Goal: Task Accomplishment & Management: Complete application form

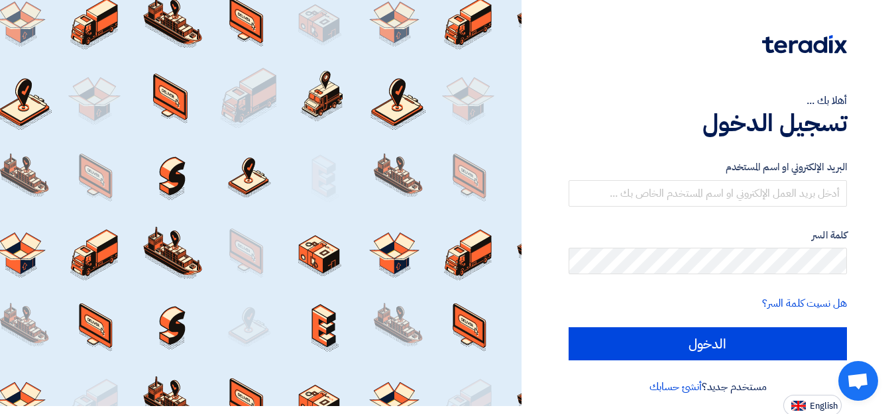
scroll to position [10, 0]
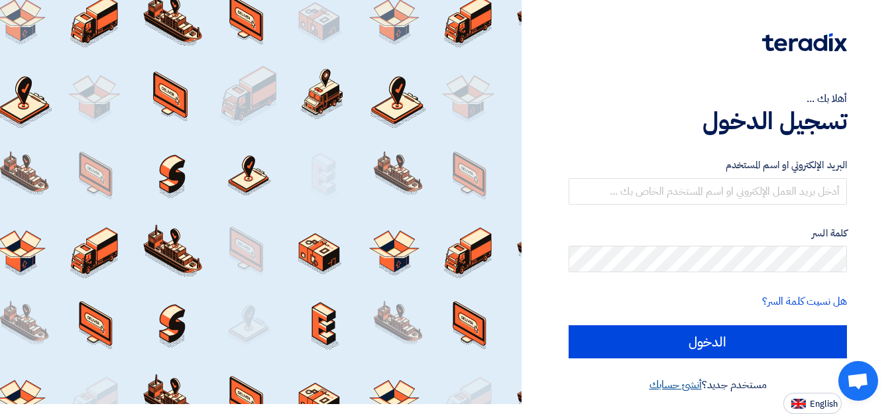
click at [670, 388] on link "أنشئ حسابك" at bounding box center [676, 385] width 52 height 16
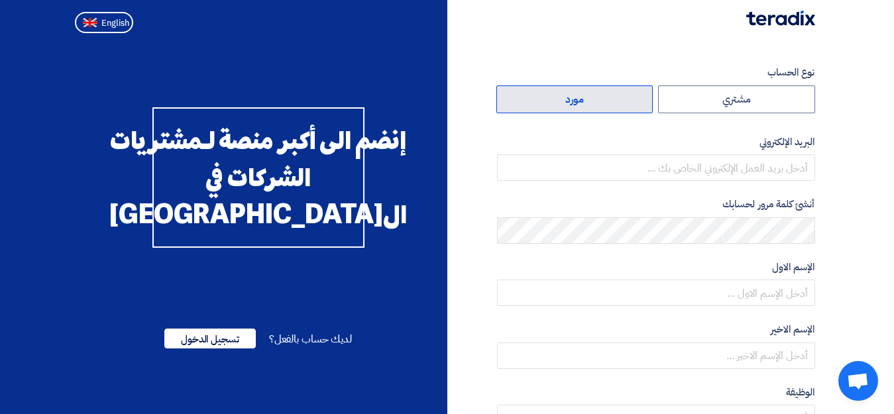
click at [558, 96] on label "مورد" at bounding box center [575, 100] width 157 height 28
click at [558, 96] on input "مورد" at bounding box center [575, 99] width 156 height 27
radio input "true"
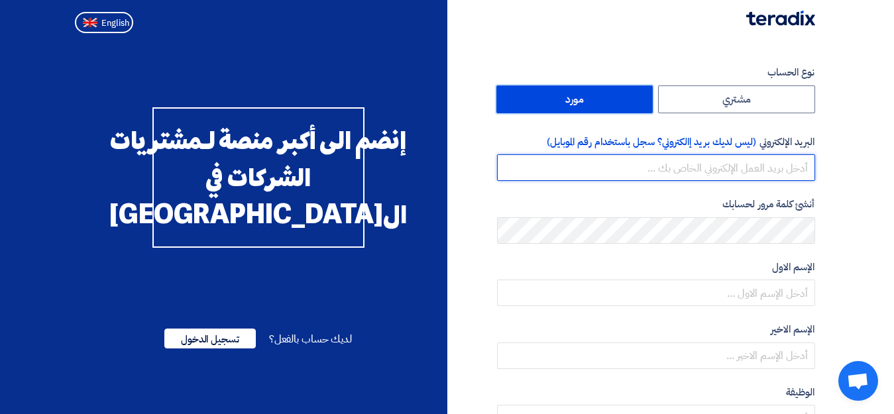
click at [766, 166] on input "email" at bounding box center [656, 167] width 318 height 27
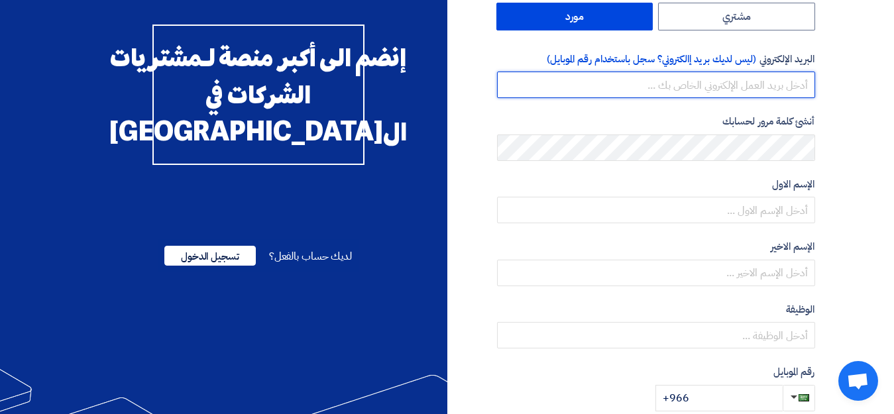
scroll to position [66, 0]
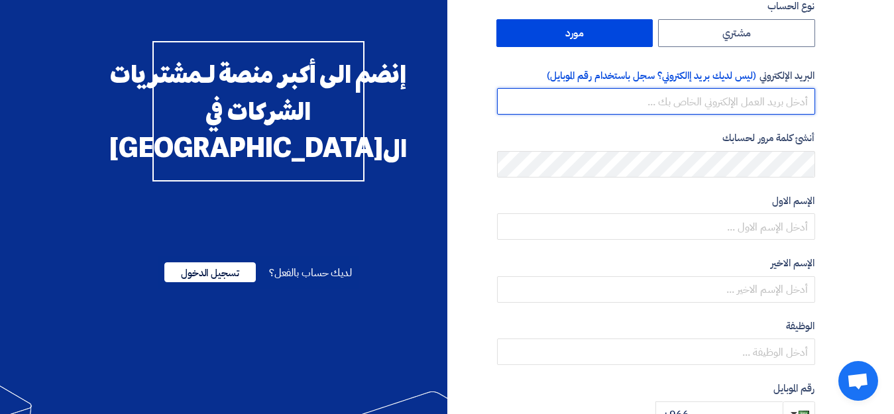
click at [730, 105] on input "email" at bounding box center [656, 101] width 318 height 27
type input "ي"
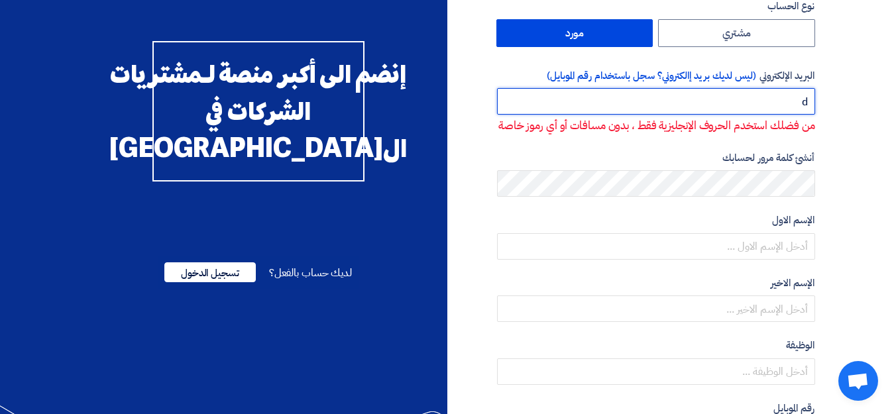
click at [598, 106] on input "d" at bounding box center [656, 101] width 318 height 27
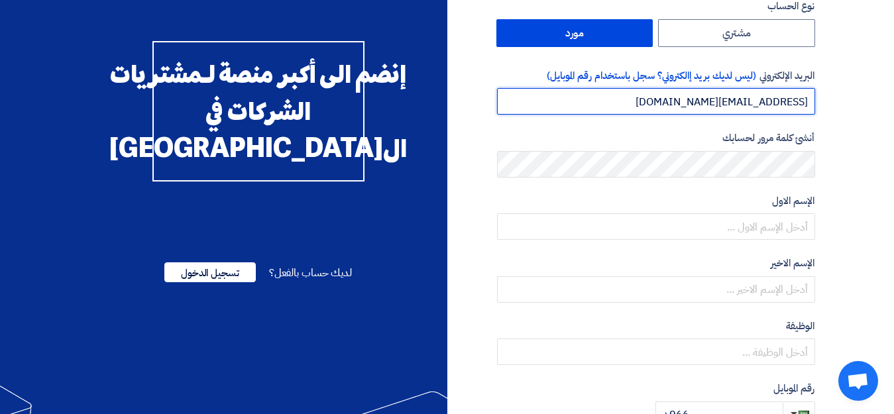
type input "damambhstore@GMAIL.COM"
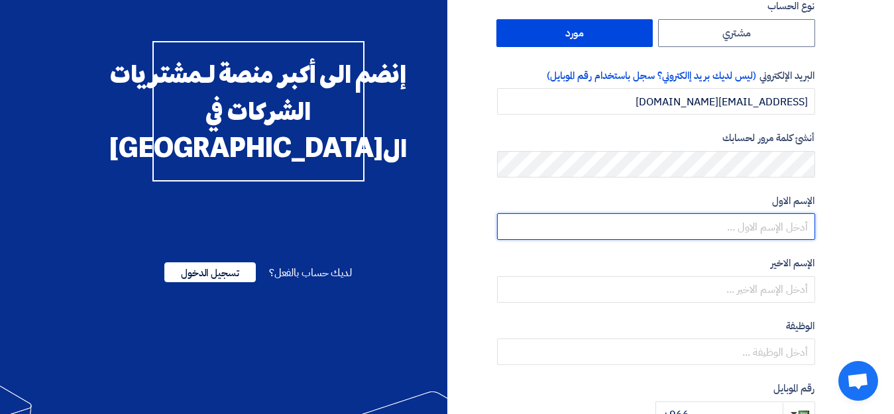
click at [719, 226] on input "text" at bounding box center [656, 226] width 318 height 27
type input "t"
click at [811, 227] on input "فرع الخزان" at bounding box center [656, 226] width 318 height 27
type input "فرع الخزان"
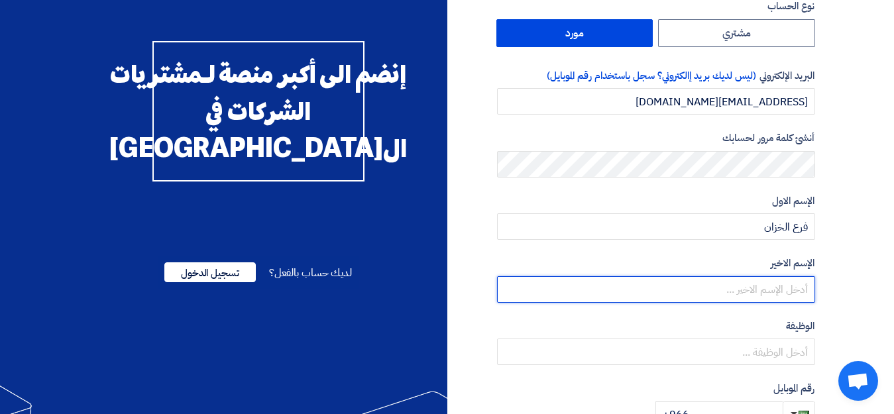
click at [784, 289] on input "text" at bounding box center [656, 289] width 318 height 27
type input "ب"
click at [780, 288] on input "bh store" at bounding box center [656, 289] width 318 height 27
drag, startPoint x: 756, startPoint y: 287, endPoint x: 778, endPoint y: 295, distance: 23.9
click at [778, 295] on input "bh store" at bounding box center [656, 289] width 318 height 27
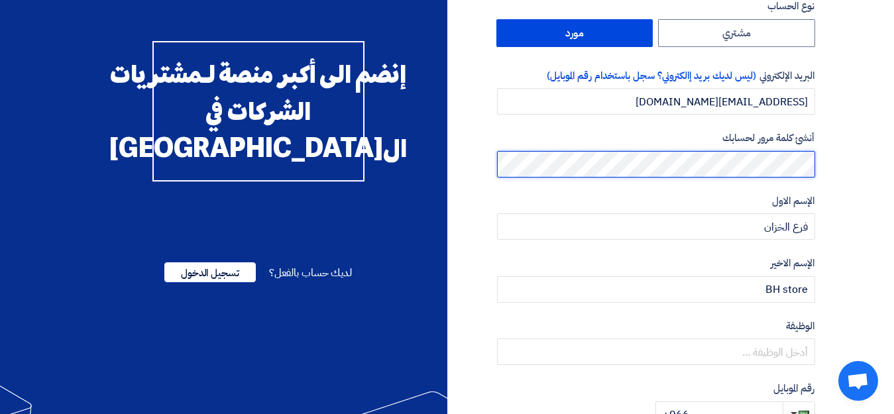
click at [817, 172] on div "نوع الحساب مشتري مورد البريد الإلكتروني (ليس لديك بريد إالكتروني؟ سجل باستخدام …" at bounding box center [637, 317] width 378 height 636
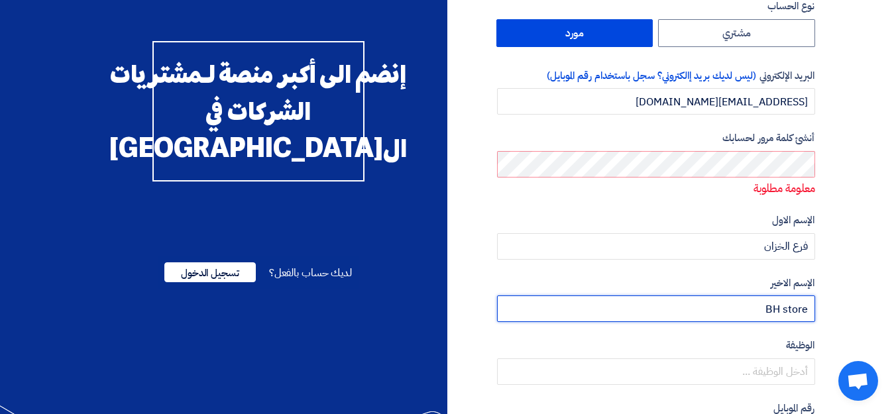
click at [720, 310] on input "BH store" at bounding box center [656, 309] width 318 height 27
type input "BH store"
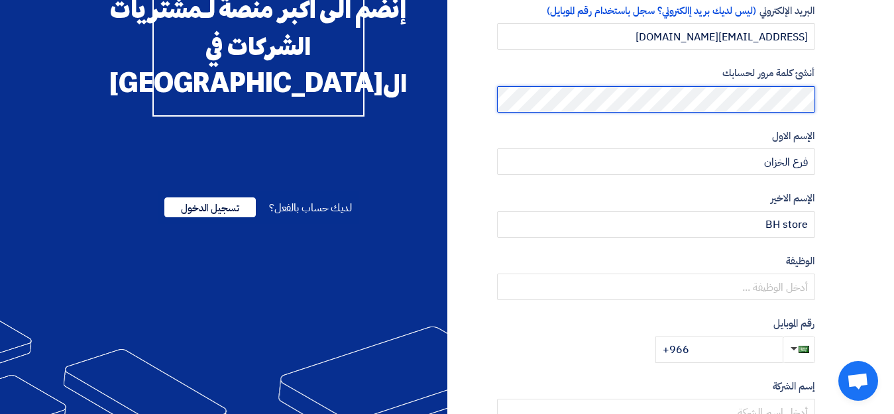
scroll to position [199, 0]
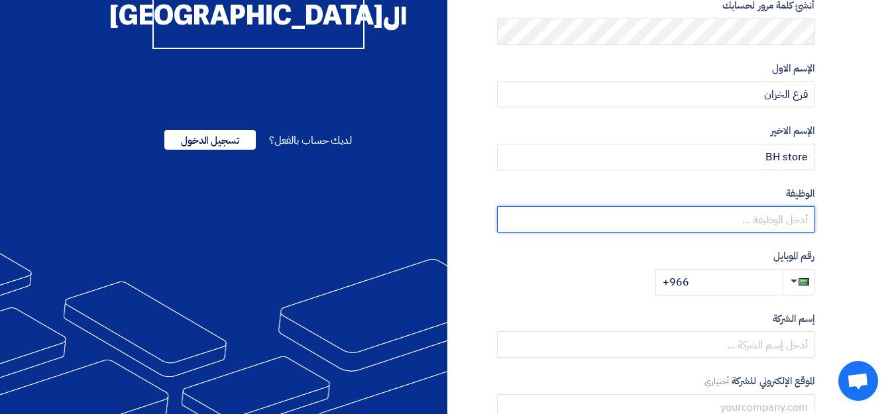
click at [774, 224] on input "text" at bounding box center [656, 219] width 318 height 27
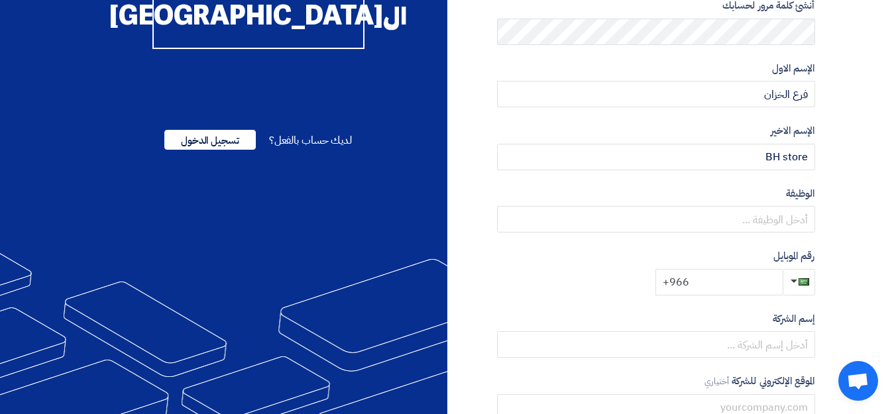
click at [693, 285] on input "+966" at bounding box center [719, 282] width 127 height 27
click at [722, 285] on input "+966" at bounding box center [719, 282] width 127 height 27
click at [627, 286] on div "رقم الموبايل +966" at bounding box center [656, 272] width 318 height 47
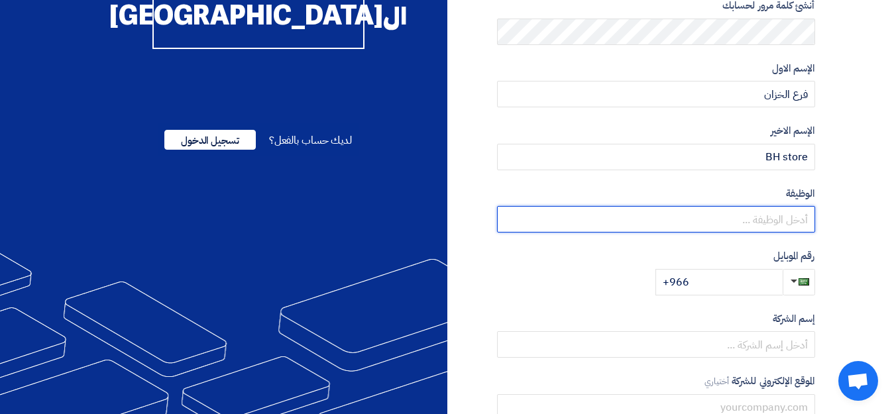
click at [745, 219] on input "text" at bounding box center [656, 219] width 318 height 27
type input "f"
type input "بائع"
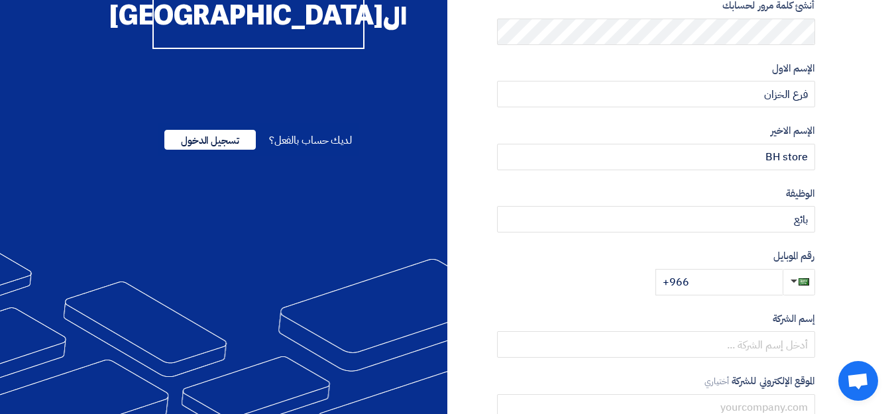
drag, startPoint x: 630, startPoint y: 281, endPoint x: 658, endPoint y: 284, distance: 28.0
click at [631, 281] on div "رقم الموبايل +966" at bounding box center [656, 272] width 318 height 47
click at [743, 286] on input "+966" at bounding box center [719, 282] width 127 height 27
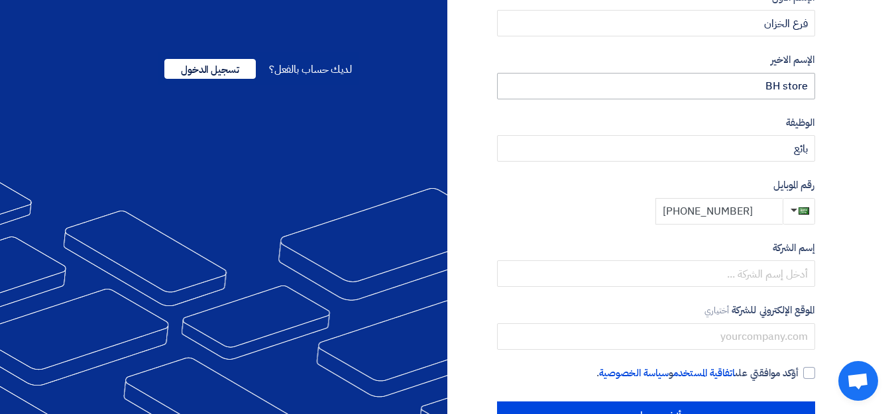
scroll to position [247, 0]
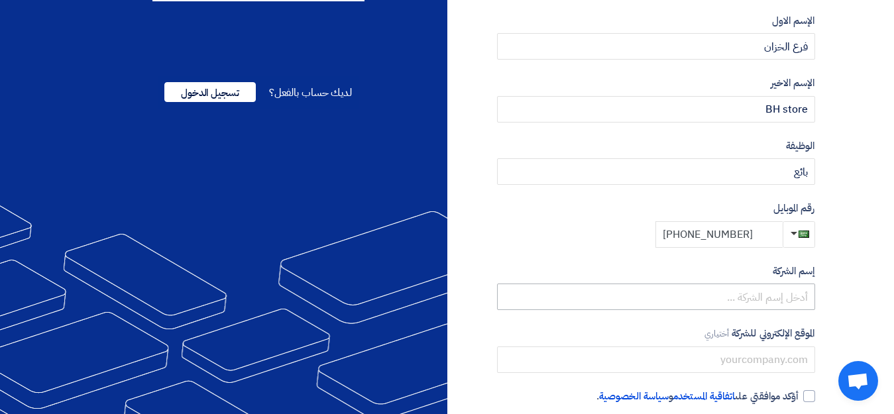
type input "+966 568103634"
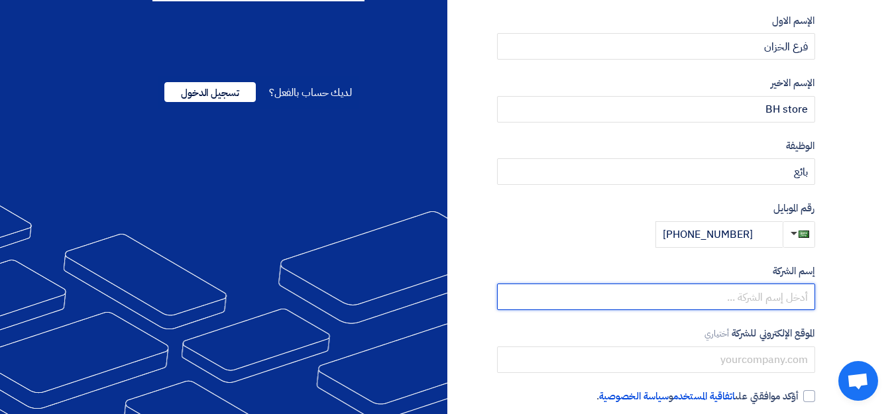
click at [796, 290] on input "text" at bounding box center [656, 297] width 318 height 27
type input "ل"
type input "f"
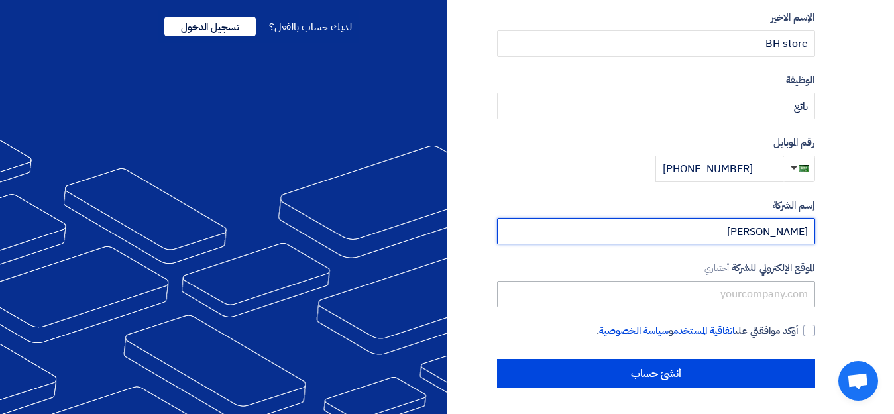
scroll to position [313, 0]
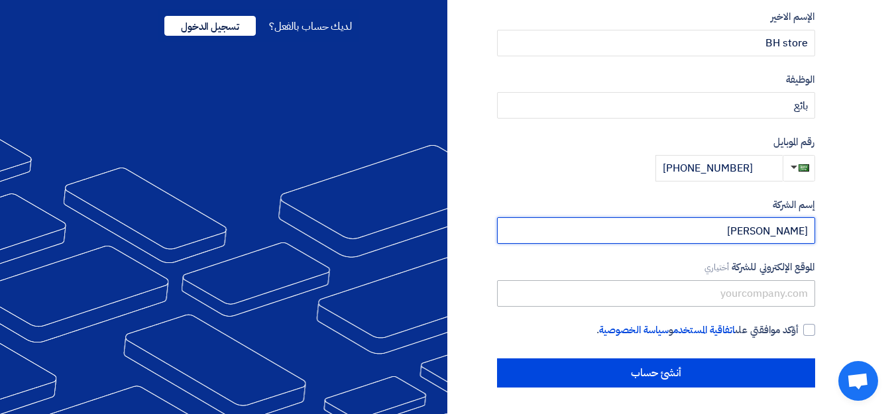
type input "بن حمود"
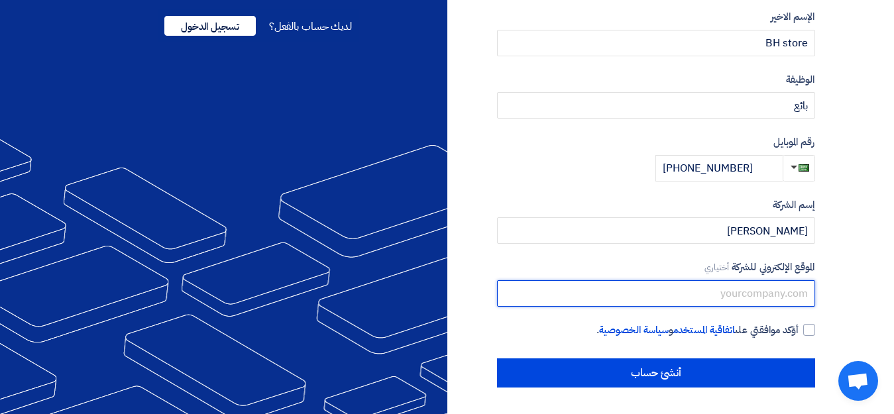
click at [772, 300] on input "text" at bounding box center [656, 293] width 318 height 27
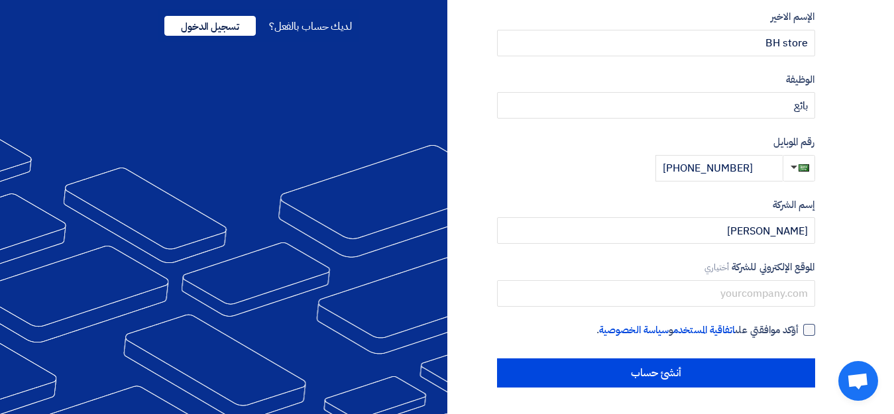
click at [807, 328] on div at bounding box center [810, 330] width 12 height 12
click at [800, 328] on input "أؤكد موافقتي على اتفاقية المستخدم و سياسة الخصوصية ." at bounding box center [640, 336] width 318 height 27
checkbox input "true"
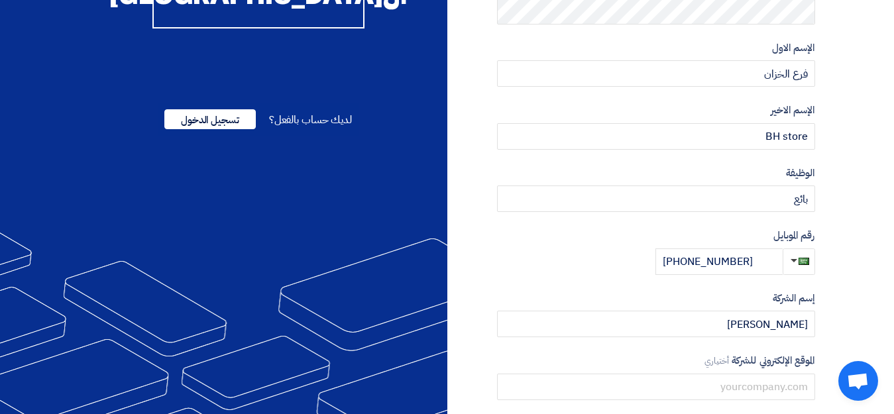
scroll to position [180, 0]
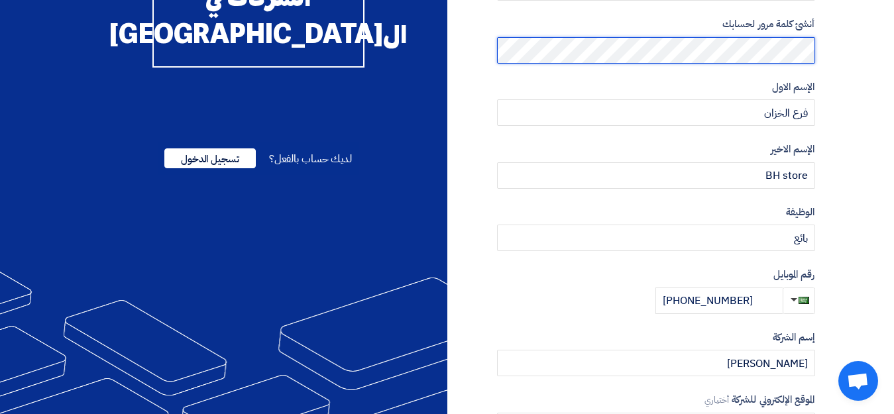
click at [817, 61] on div "نوع الحساب مشتري مورد البريد الإلكتروني (ليس لديك بريد إالكتروني؟ سجل باستخدام …" at bounding box center [637, 203] width 378 height 636
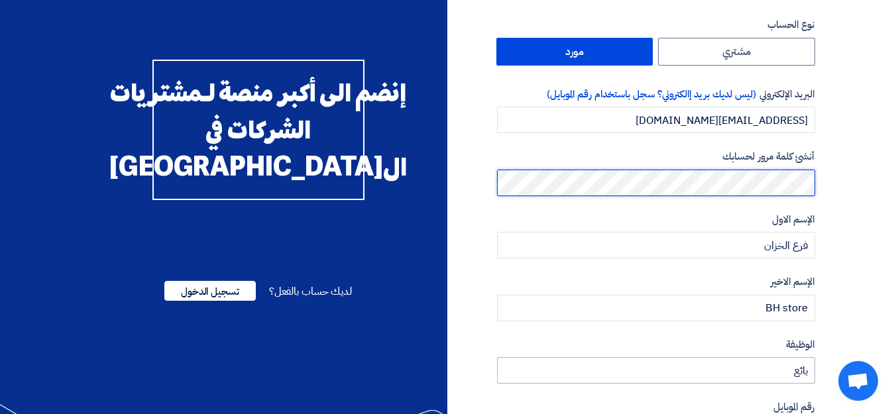
scroll to position [313, 0]
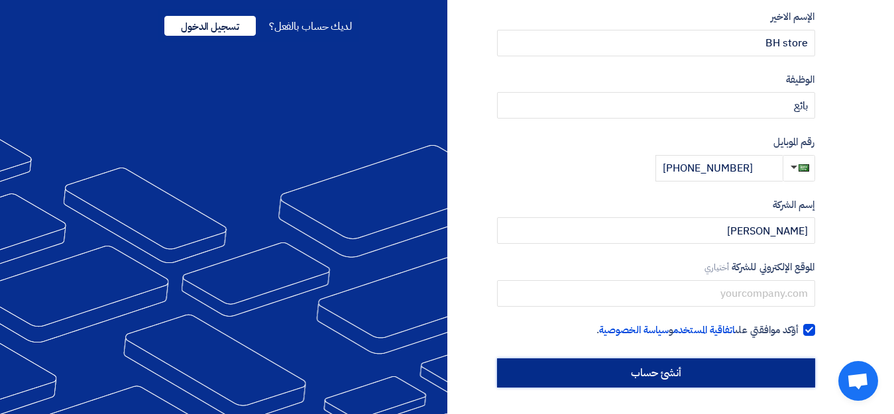
click at [751, 363] on input "أنشئ حساب" at bounding box center [656, 373] width 318 height 29
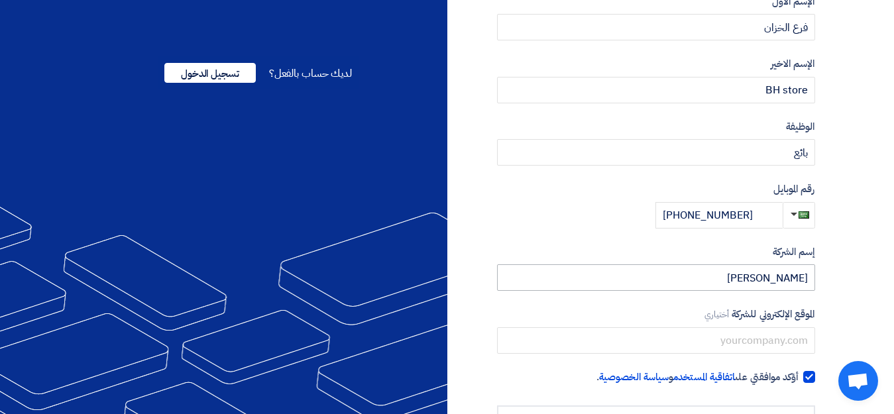
scroll to position [332, 0]
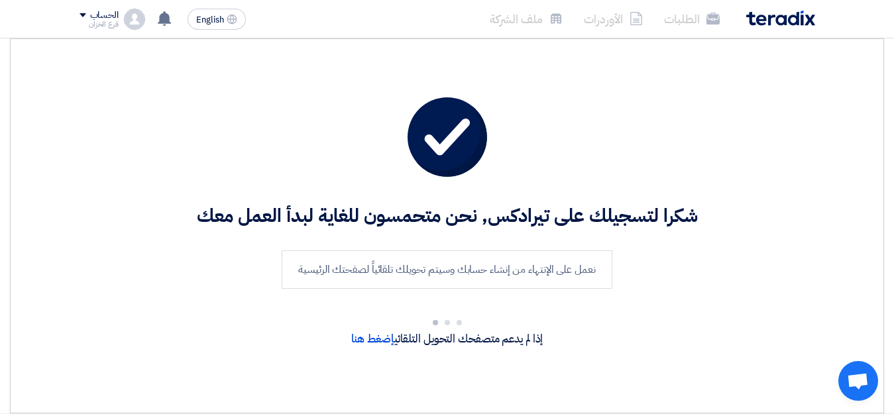
click at [641, 306] on div "شكرا لتسجيلك على تيرادكس, نحن متحمسون للغاية لبدأ العمل معك نعمل على الإنتهاء م…" at bounding box center [447, 225] width 836 height 331
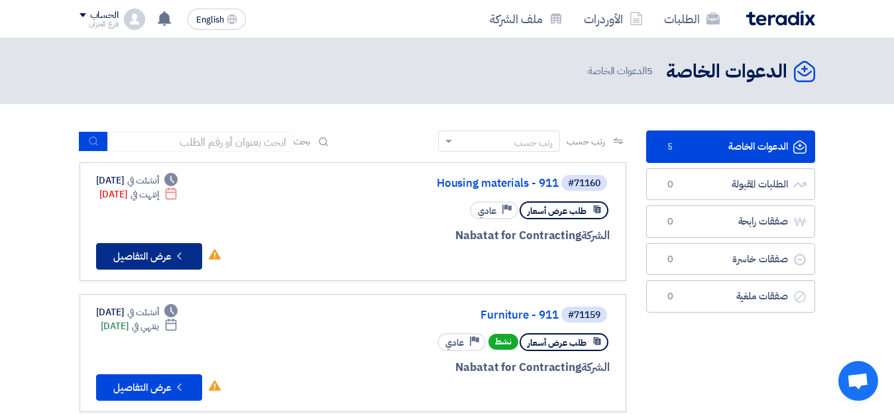
click at [123, 249] on button "Check details عرض التفاصيل" at bounding box center [149, 256] width 106 height 27
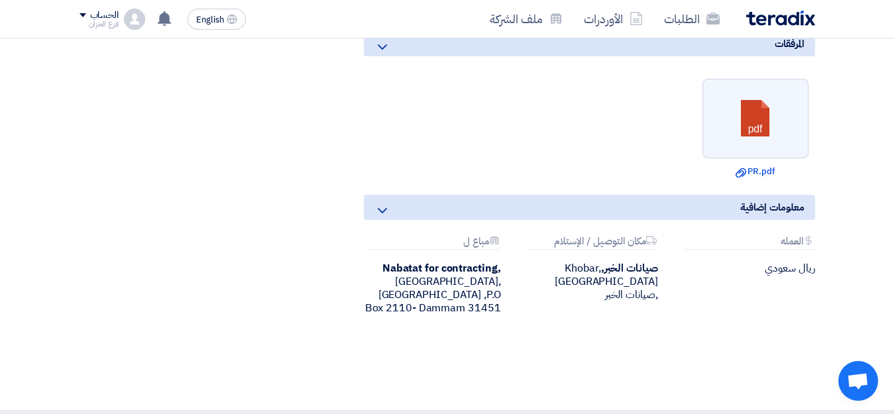
scroll to position [597, 0]
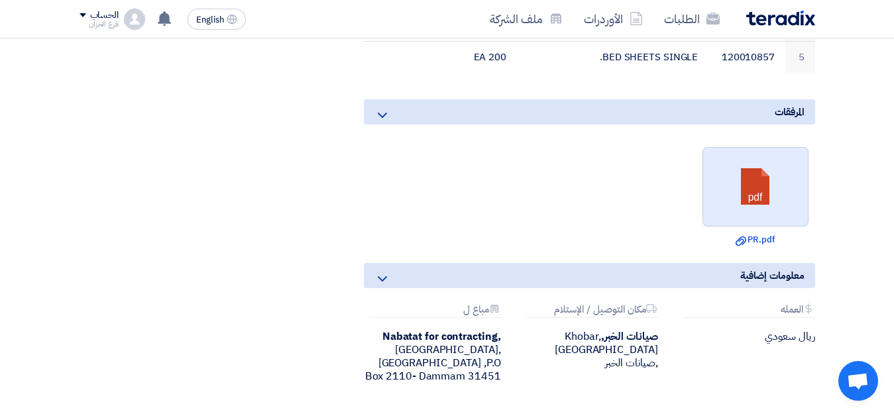
click at [766, 199] on link at bounding box center [756, 188] width 106 height 80
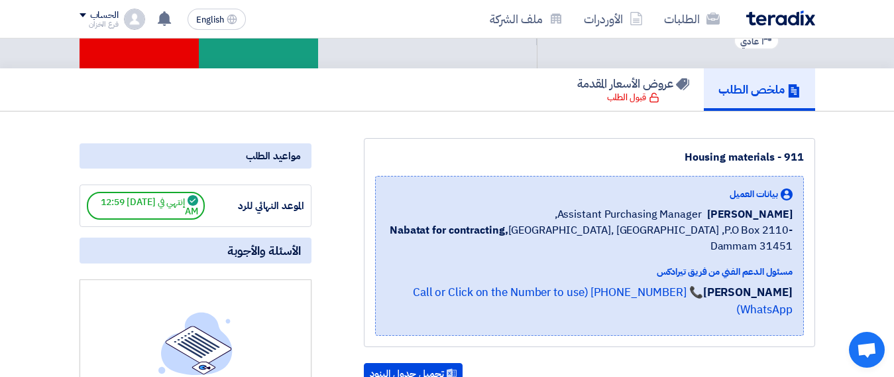
scroll to position [0, 0]
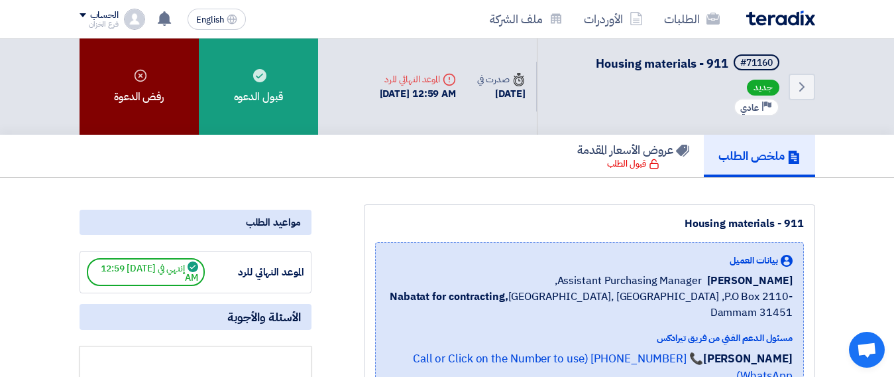
click at [159, 116] on div "رفض الدعوة" at bounding box center [139, 86] width 119 height 96
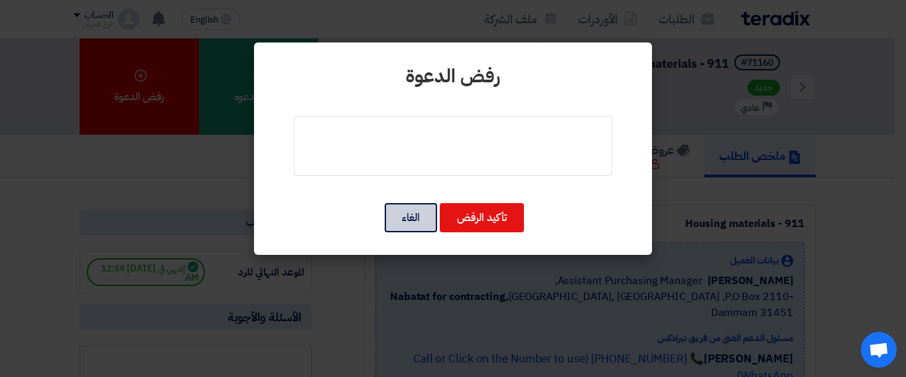
drag, startPoint x: 402, startPoint y: 223, endPoint x: 233, endPoint y: 160, distance: 180.4
click at [397, 221] on button "الغاء" at bounding box center [411, 217] width 52 height 29
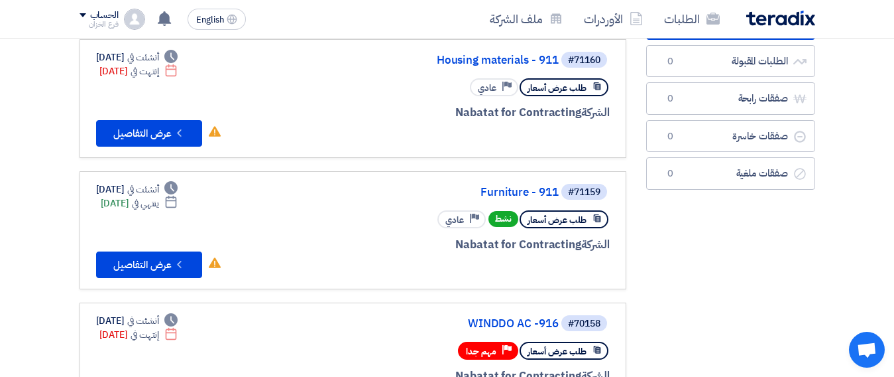
scroll to position [133, 0]
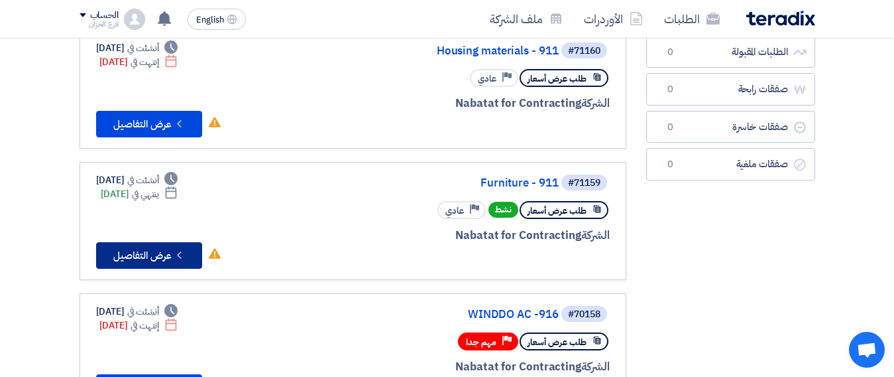
click at [141, 248] on button "Check details عرض التفاصيل" at bounding box center [149, 255] width 106 height 27
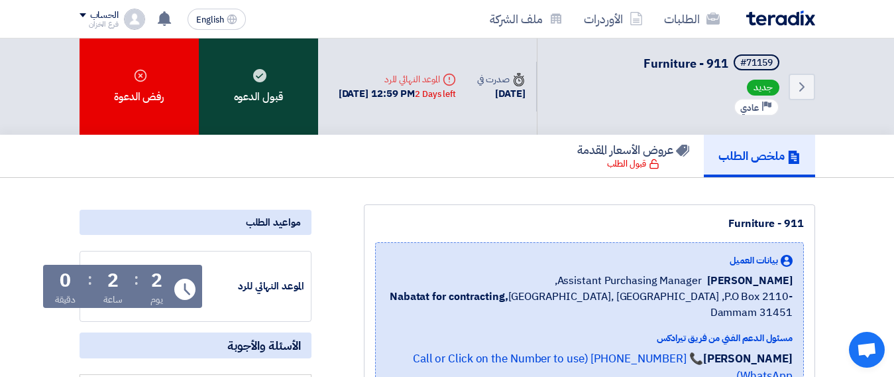
click at [279, 88] on div "قبول الدعوه" at bounding box center [258, 86] width 119 height 96
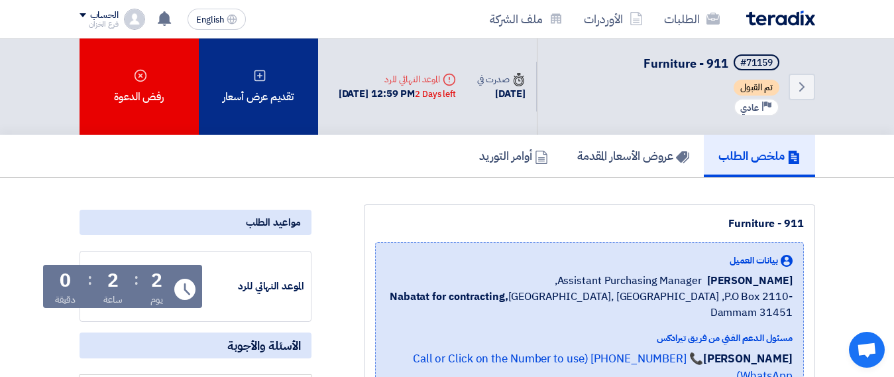
click at [263, 76] on icon at bounding box center [259, 75] width 13 height 13
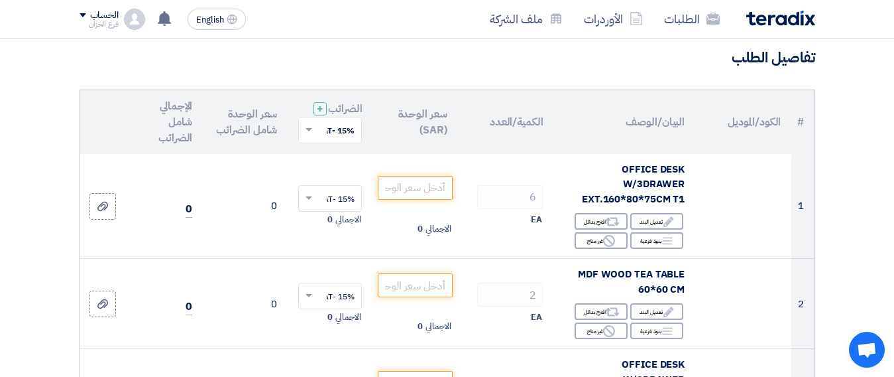
scroll to position [133, 0]
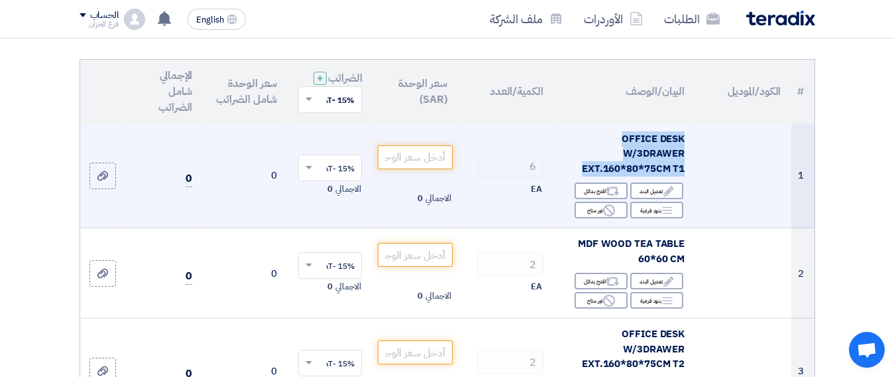
drag, startPoint x: 586, startPoint y: 180, endPoint x: 689, endPoint y: 154, distance: 106.0
click at [689, 154] on td "OFFICE DESK W/3DRAWER EXT.160*80*75CM T1 Edit تعديل البند Alternative اقترح بدا…" at bounding box center [624, 175] width 141 height 105
click at [690, 165] on td "OFFICE DESK W/3DRAWER EXT.160*80*75CM T1 Edit تعديل البند Alternative اقترح بدا…" at bounding box center [624, 175] width 141 height 105
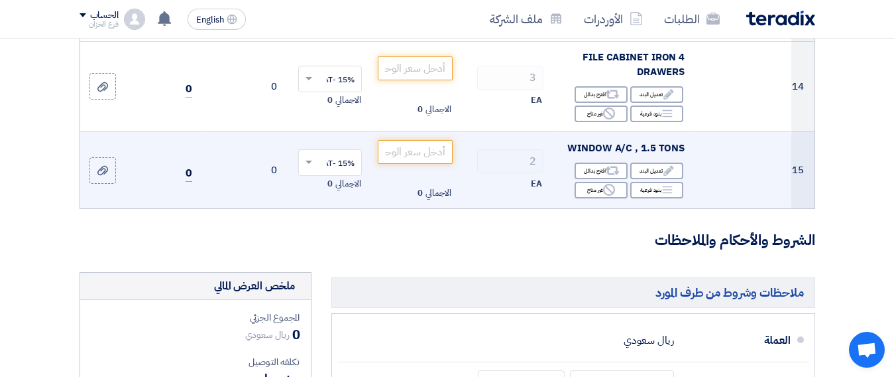
scroll to position [1326, 0]
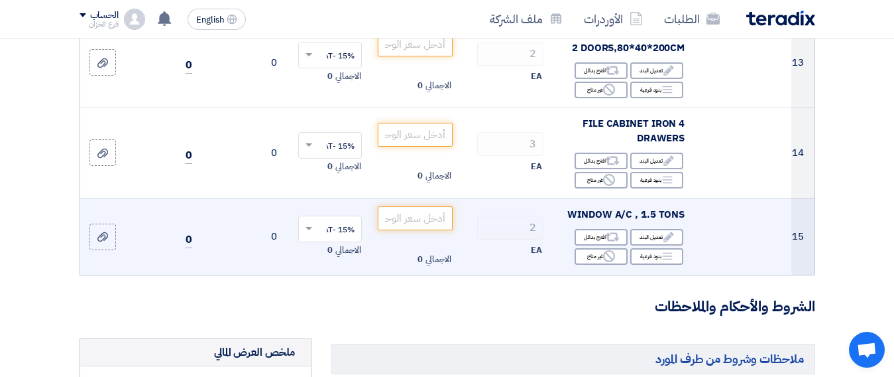
click at [767, 248] on td at bounding box center [743, 236] width 96 height 77
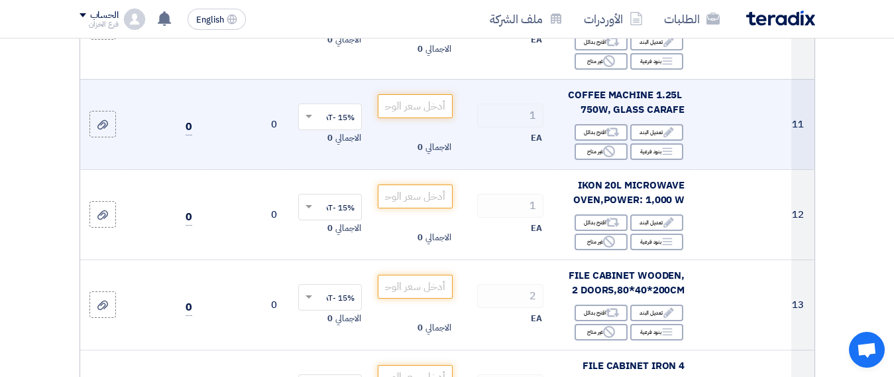
scroll to position [1061, 0]
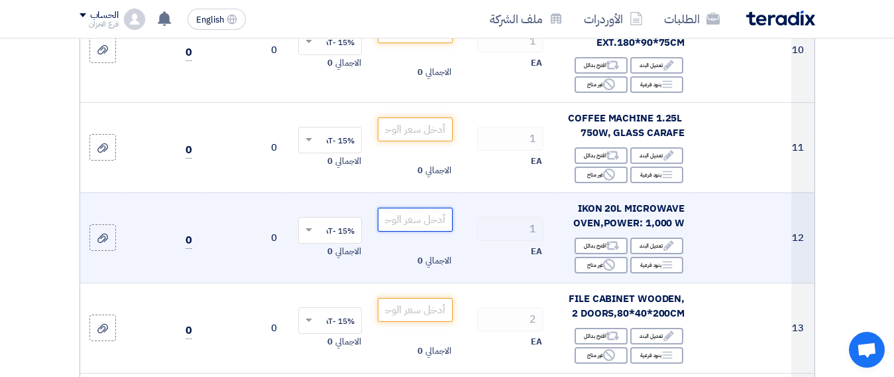
click at [405, 230] on input "number" at bounding box center [415, 220] width 74 height 24
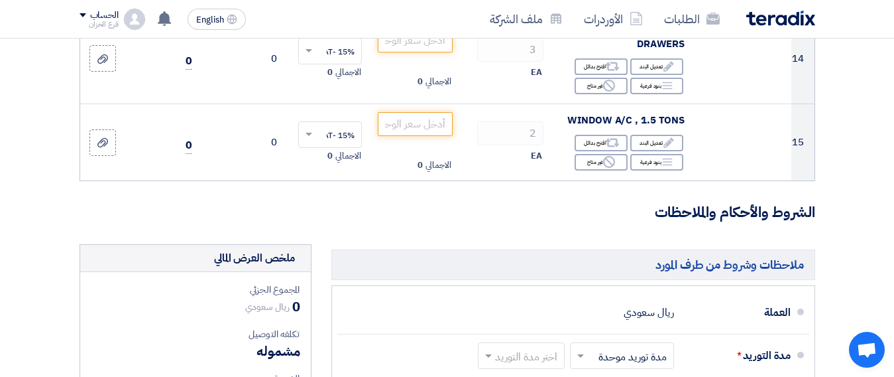
scroll to position [1392, 0]
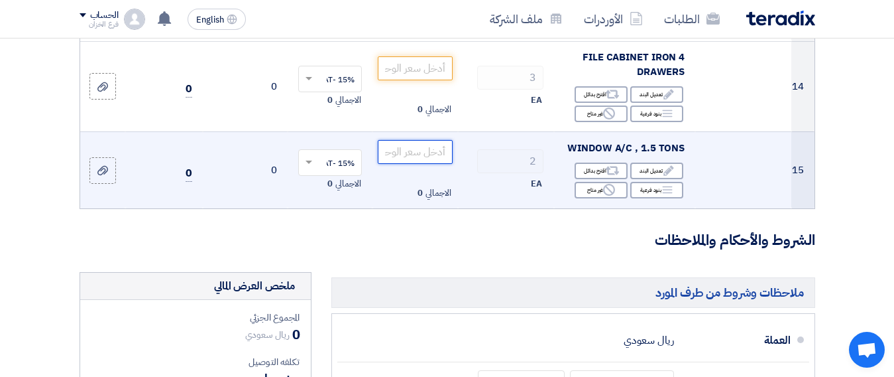
click at [397, 164] on input "number" at bounding box center [415, 152] width 74 height 24
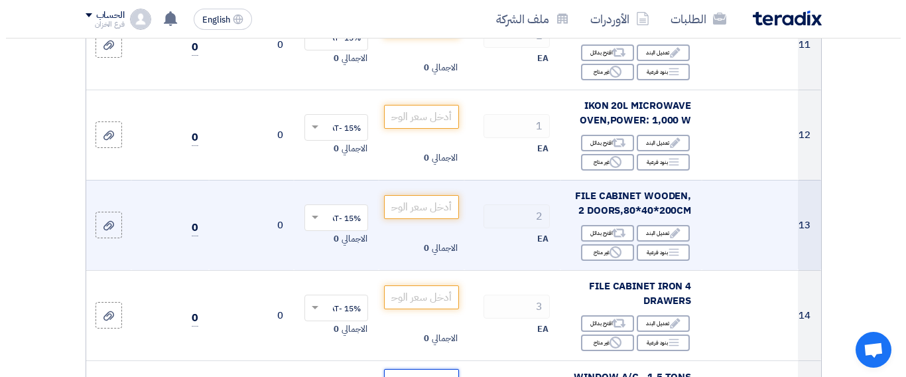
scroll to position [1127, 0]
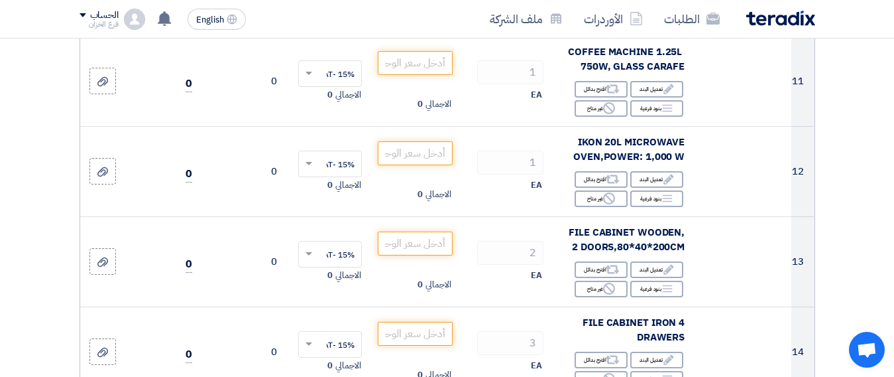
type input "1025"
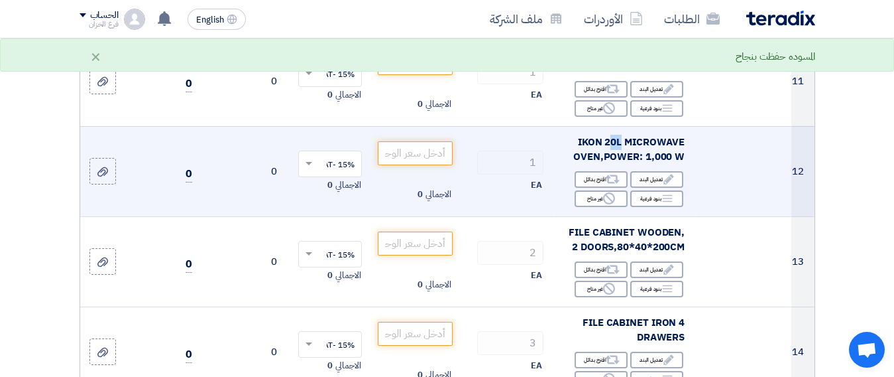
drag, startPoint x: 609, startPoint y: 152, endPoint x: 621, endPoint y: 150, distance: 11.4
click at [621, 150] on span "IKON 20L MICROWAVE OVEN,POWER: 1,000 W" at bounding box center [628, 150] width 111 height 30
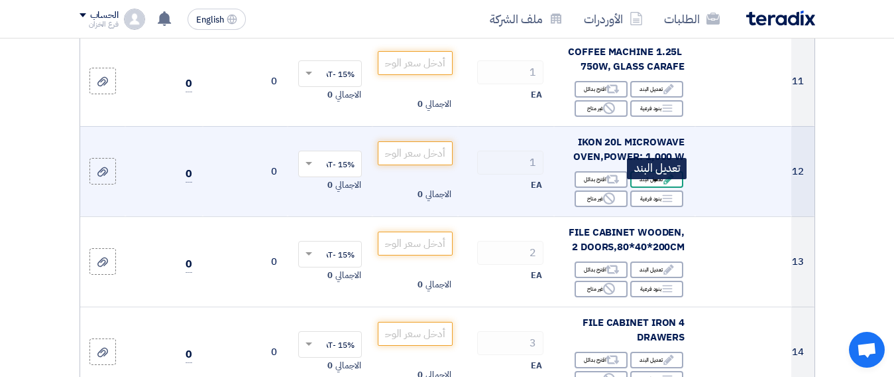
click at [663, 185] on icon "Edit" at bounding box center [669, 179] width 12 height 12
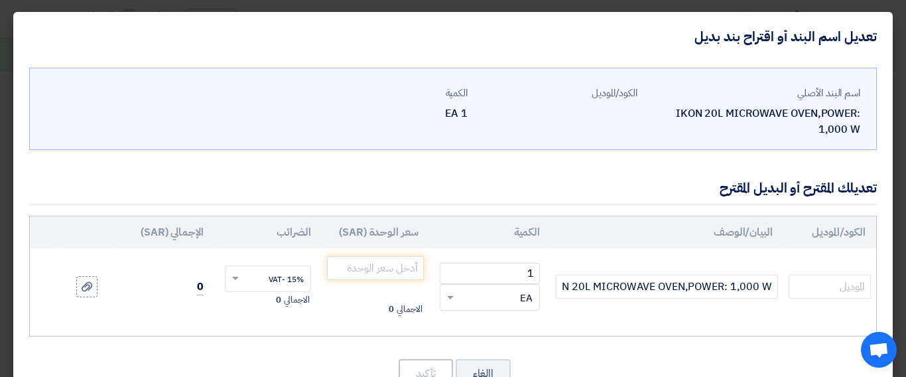
click at [835, 132] on div "IKON 20L MICROWAVE OVEN,POWER: 1,000 W" at bounding box center [754, 121] width 212 height 32
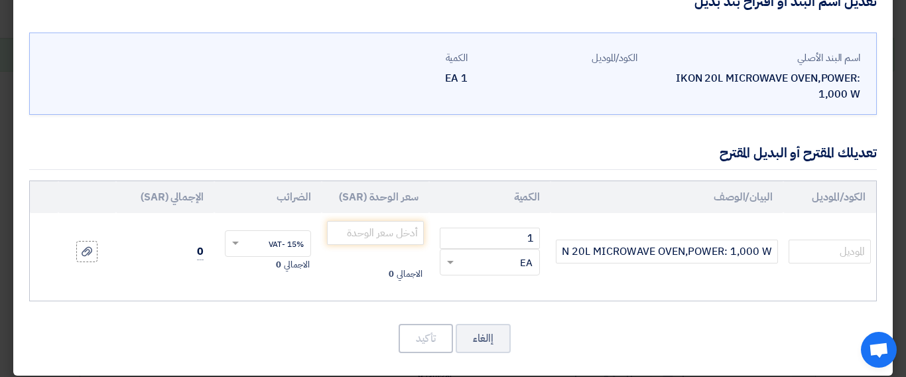
scroll to position [45, 0]
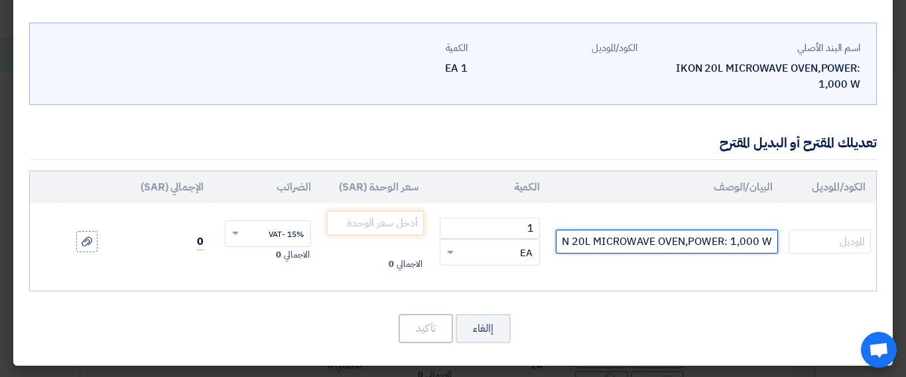
click at [743, 244] on input "IKON 20L MICROWAVE OVEN,POWER: 1,000 W" at bounding box center [667, 241] width 222 height 24
type input "IKON 20L MICROWAVE OVEN,POWER: 700W"
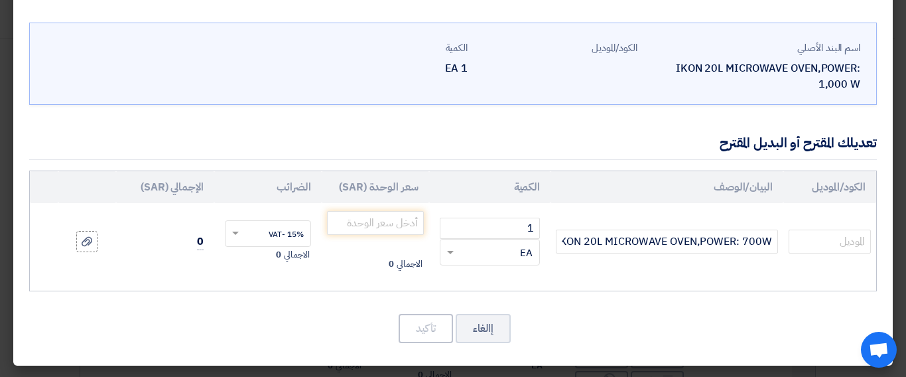
click at [602, 271] on td "IKON 20L MICROWAVE OVEN,POWER: 700W" at bounding box center [666, 241] width 233 height 77
click at [845, 249] on input "text" at bounding box center [829, 241] width 82 height 24
paste input "KMW/720M"
type input "KMW/720M"
click at [609, 337] on div "إالغاء تأكيد" at bounding box center [452, 328] width 847 height 32
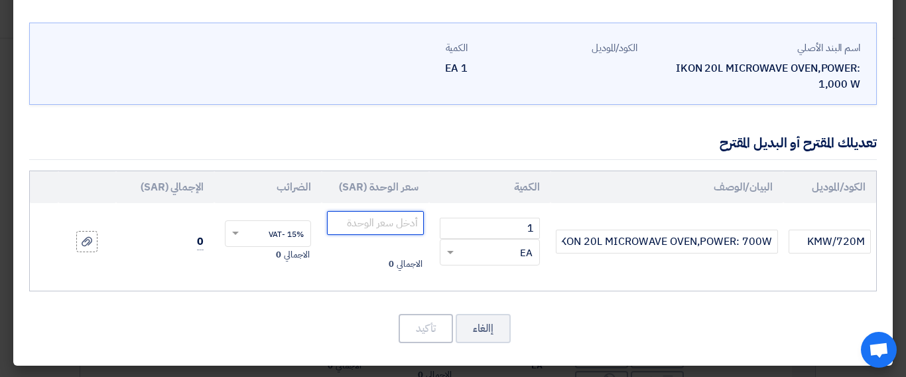
click at [385, 227] on input "number" at bounding box center [375, 223] width 97 height 24
type input "196.880"
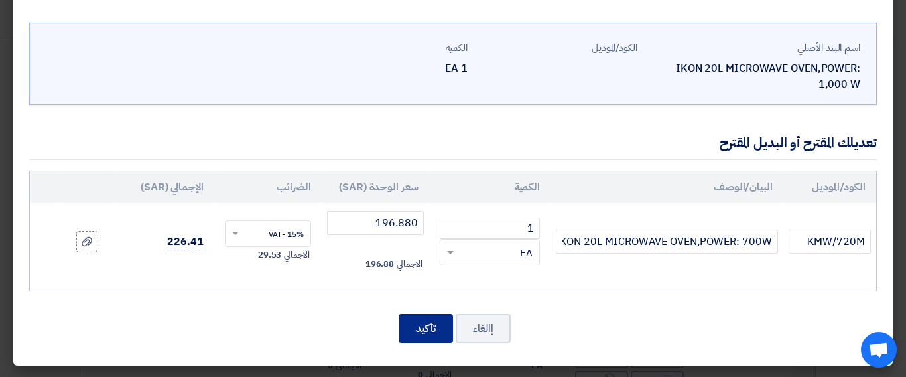
click at [424, 331] on button "تأكيد" at bounding box center [425, 328] width 54 height 29
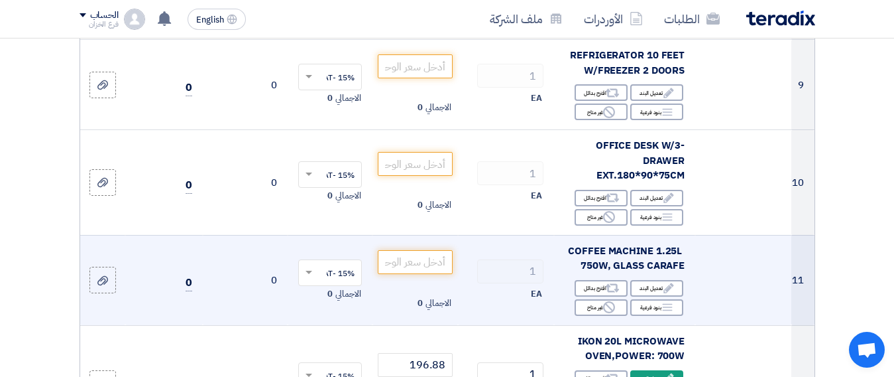
scroll to position [862, 0]
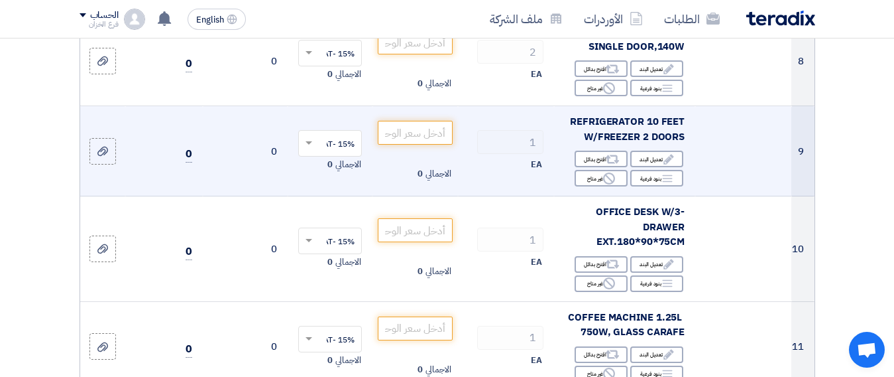
click at [654, 130] on span "REFRIGERATOR 10 FEET W/FREEZER 2 DOORS" at bounding box center [627, 129] width 115 height 30
drag, startPoint x: 646, startPoint y: 132, endPoint x: 658, endPoint y: 137, distance: 13.1
click at [658, 137] on span "REFRIGERATOR 10 FEET W/FREEZER 2 DOORS" at bounding box center [627, 129] width 115 height 30
click at [408, 145] on input "number" at bounding box center [415, 133] width 74 height 24
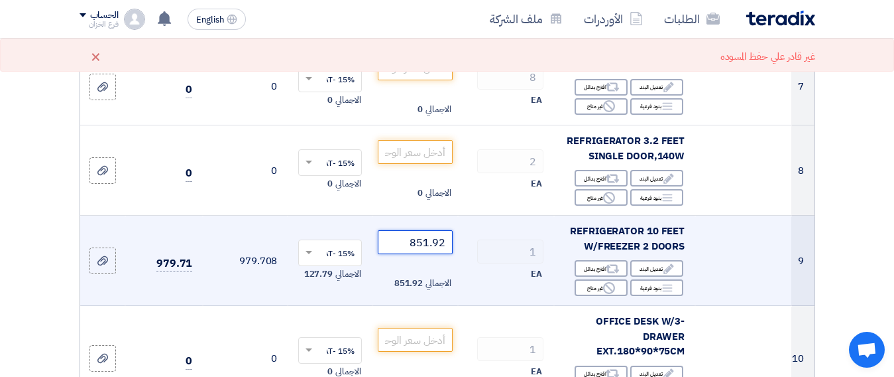
scroll to position [729, 0]
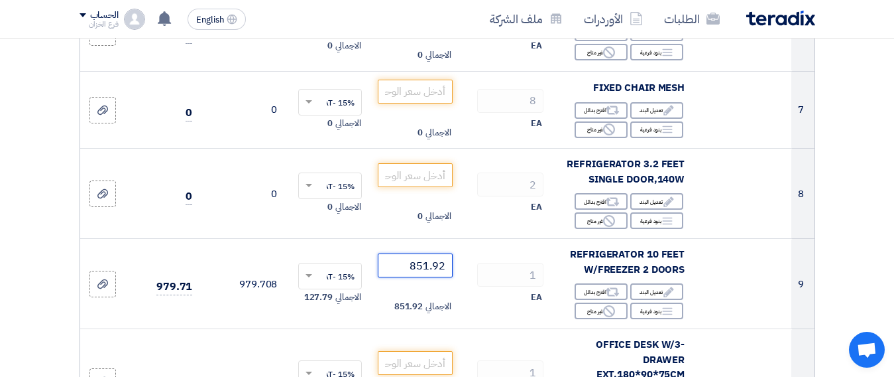
type input "851.92"
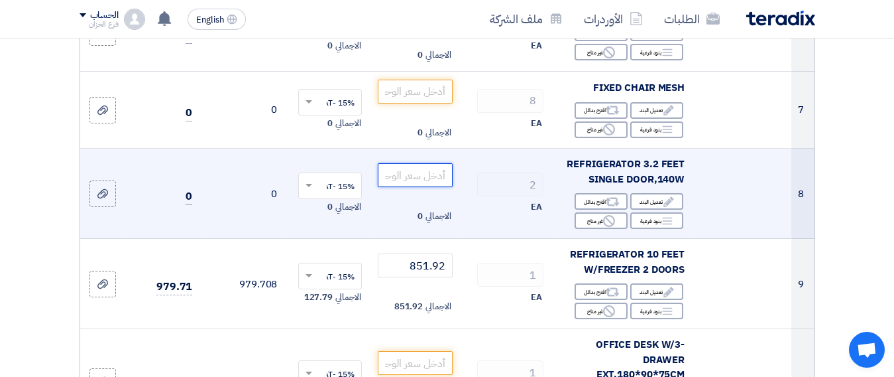
click at [432, 187] on input "number" at bounding box center [415, 175] width 74 height 24
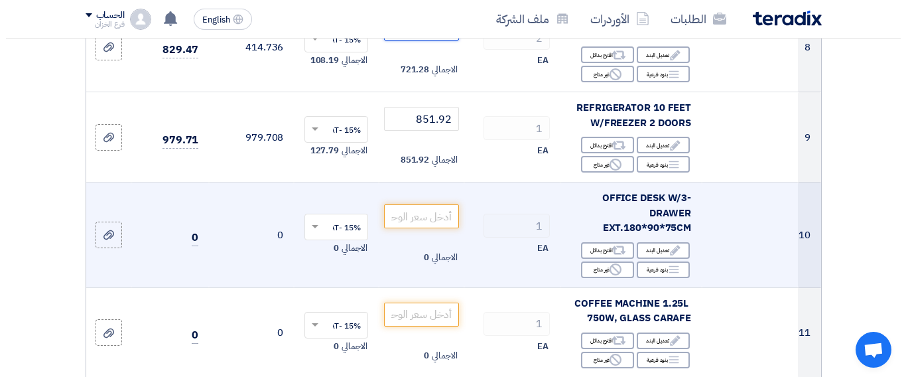
scroll to position [928, 0]
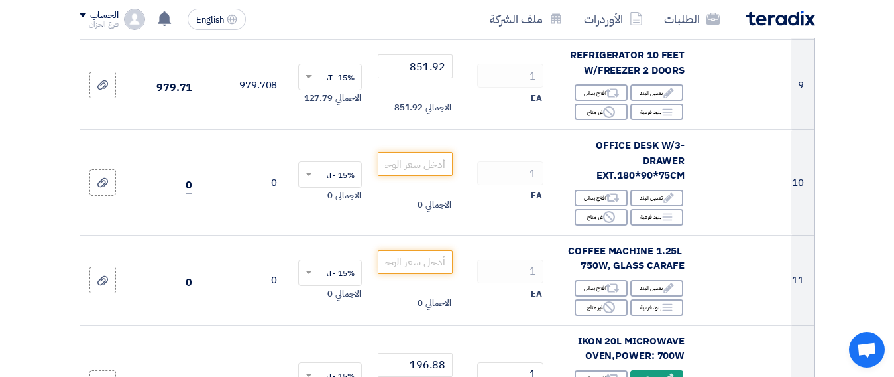
type input "360.64"
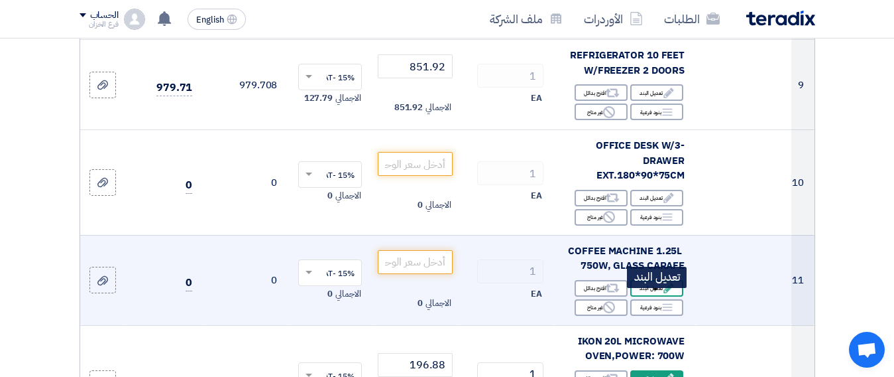
click at [652, 296] on div "Edit تعديل البند" at bounding box center [657, 288] width 53 height 17
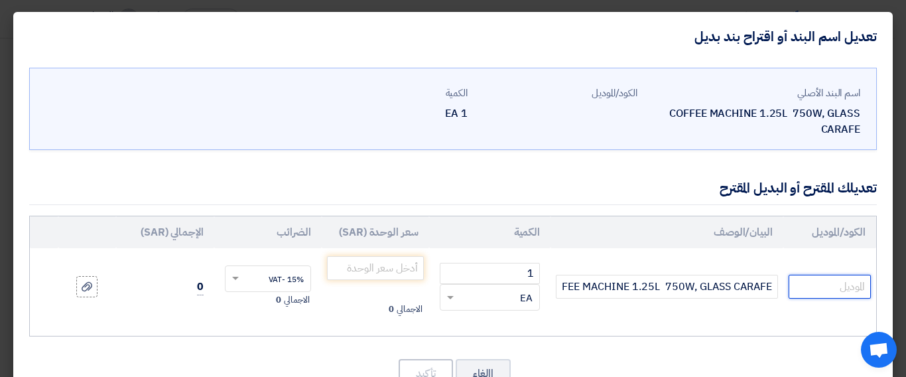
click at [829, 284] on input "text" at bounding box center [829, 286] width 82 height 24
paste input "FD-CM1510"
type input "FD-CM1510"
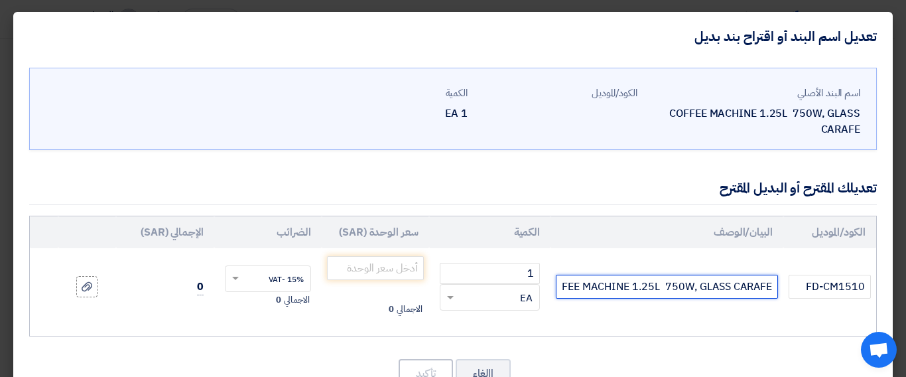
click at [670, 284] on input "COFFEE MACHINE 1.25L 750W, GLASS CARAFE" at bounding box center [667, 286] width 222 height 24
click at [691, 311] on td "COFFEE MACHINE 1.25L 750W, GLASS CARAFE" at bounding box center [666, 286] width 233 height 77
drag, startPoint x: 682, startPoint y: 283, endPoint x: 668, endPoint y: 283, distance: 13.9
click at [667, 283] on input "COFFEE MACHINE 1.25L 750W, GLASS CARAFE" at bounding box center [667, 286] width 222 height 24
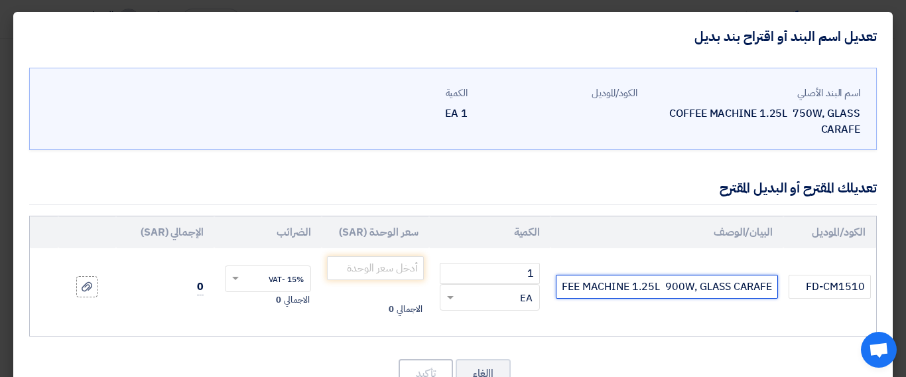
click at [643, 288] on input "COFFEE MACHINE 1.25L 900W, GLASS CARAFE" at bounding box center [667, 286] width 222 height 24
type input "COFFEE MACHINE 1.5L 900W, GLASS CARAFE"
click at [674, 326] on div "الكود/الموديل البيان/الوصف الكمية سعر الوحدة (SAR) الضرائب الإجمالي (SAR) FD-CM…" at bounding box center [452, 275] width 847 height 121
drag, startPoint x: 593, startPoint y: 288, endPoint x: 641, endPoint y: 288, distance: 48.4
click at [641, 288] on input "COFFEE MACHINE 1.5L 900W, GLASS CARAFE" at bounding box center [667, 286] width 222 height 24
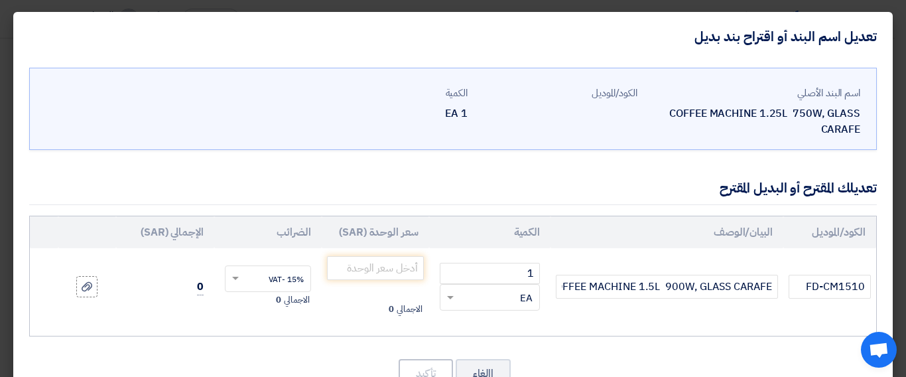
drag, startPoint x: 631, startPoint y: 314, endPoint x: 619, endPoint y: 312, distance: 12.2
click at [630, 315] on td "COFFEE MACHINE 1.5L 900W, GLASS CARAFE" at bounding box center [666, 286] width 233 height 77
click at [388, 268] on input "number" at bounding box center [375, 268] width 97 height 24
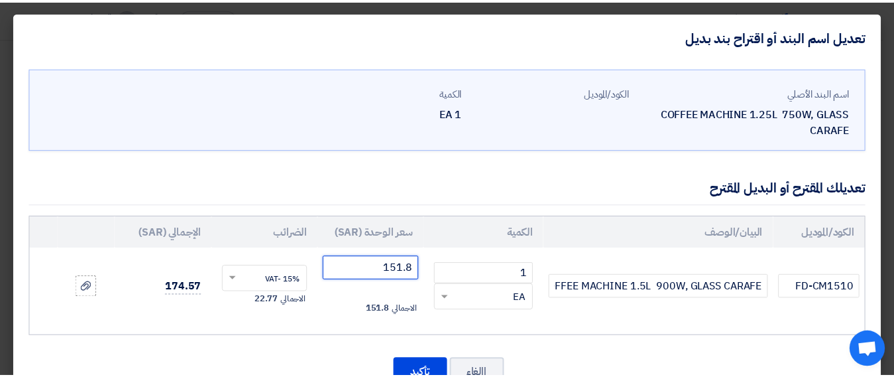
scroll to position [45, 0]
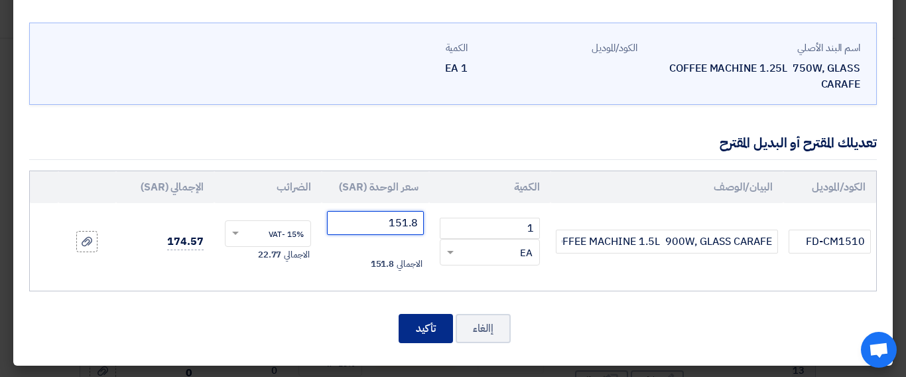
type input "151.8"
click at [436, 331] on button "تأكيد" at bounding box center [425, 328] width 54 height 29
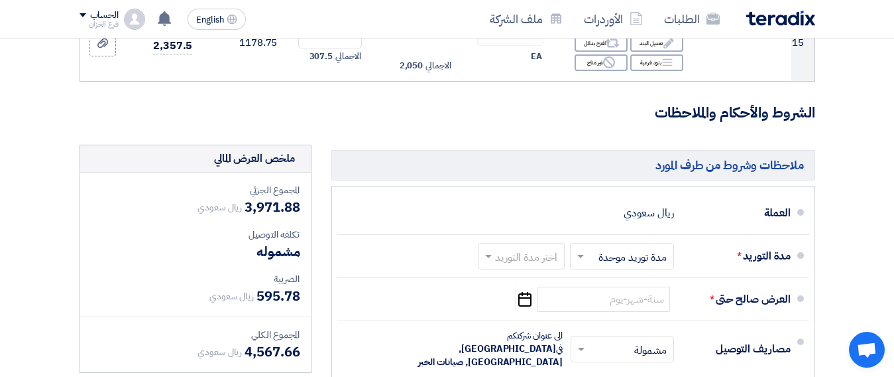
scroll to position [1657, 0]
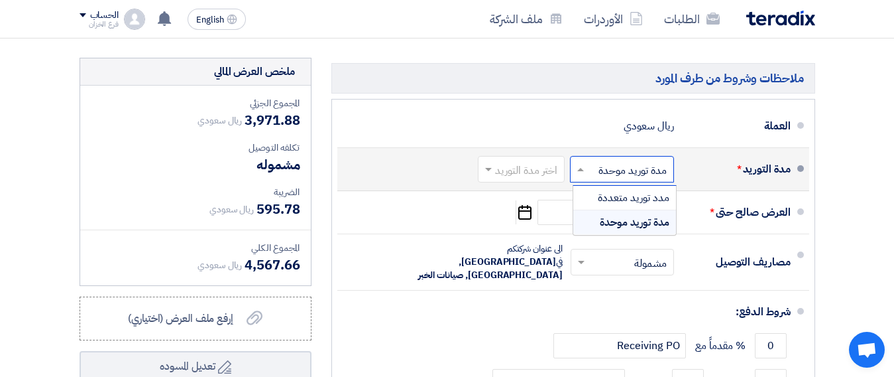
click at [642, 180] on input "text" at bounding box center [619, 169] width 97 height 19
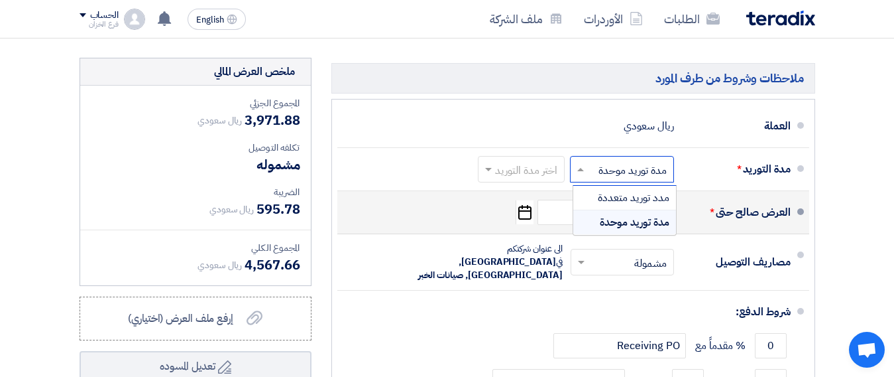
drag, startPoint x: 638, startPoint y: 259, endPoint x: 624, endPoint y: 237, distance: 26.3
click at [626, 230] on span "مدة توريد موحدة" at bounding box center [635, 222] width 70 height 16
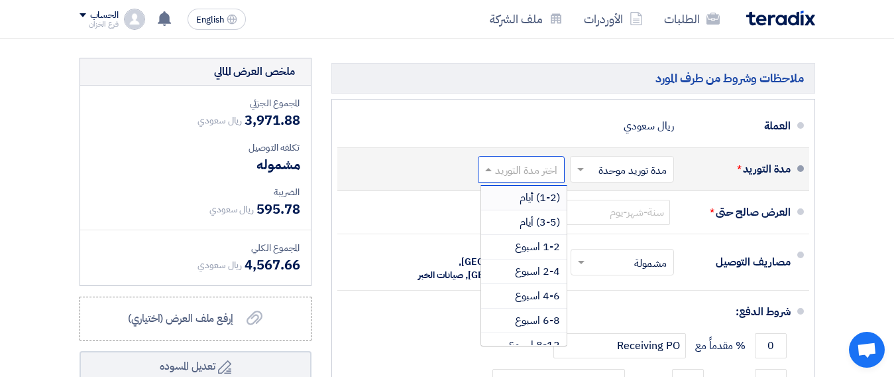
click at [529, 180] on input "text" at bounding box center [519, 169] width 80 height 19
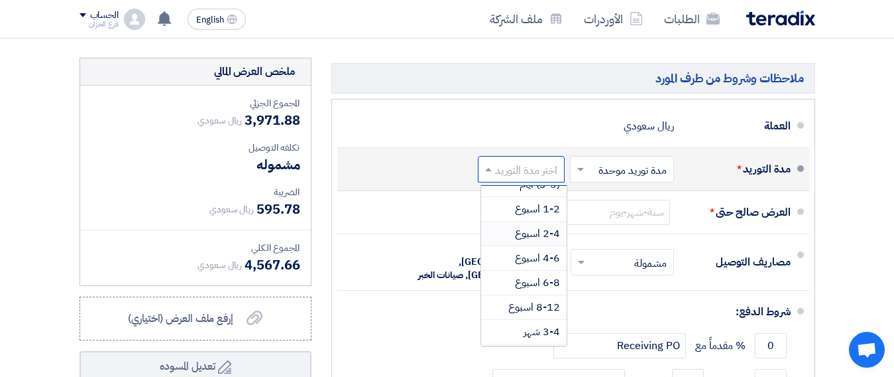
scroll to position [0, 0]
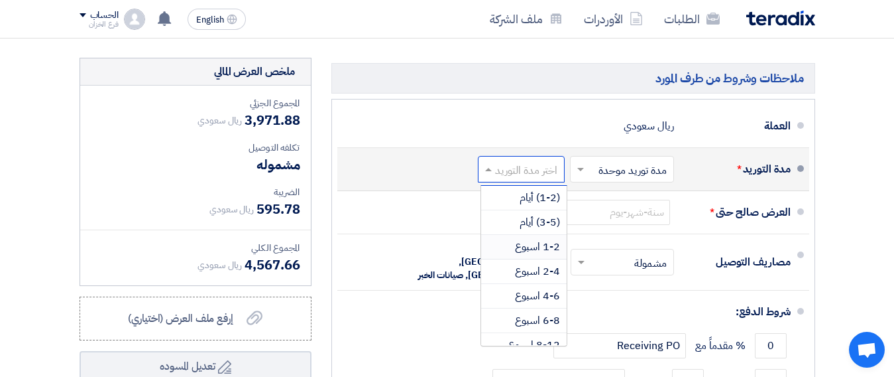
click at [535, 255] on span "1-2 اسبوع" at bounding box center [537, 247] width 45 height 16
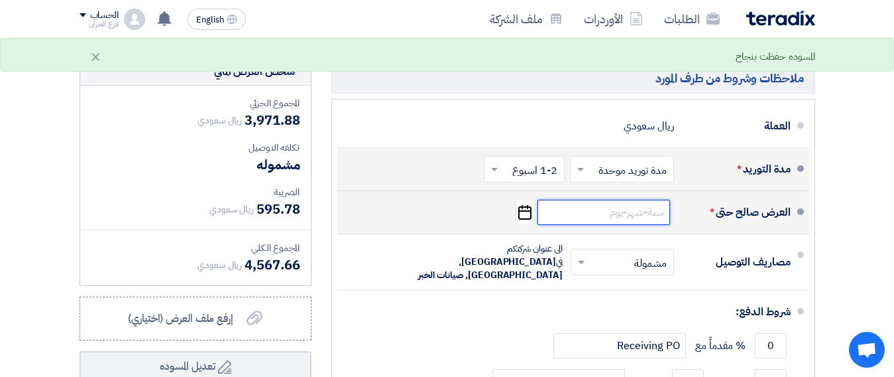
click at [652, 225] on input at bounding box center [604, 212] width 133 height 25
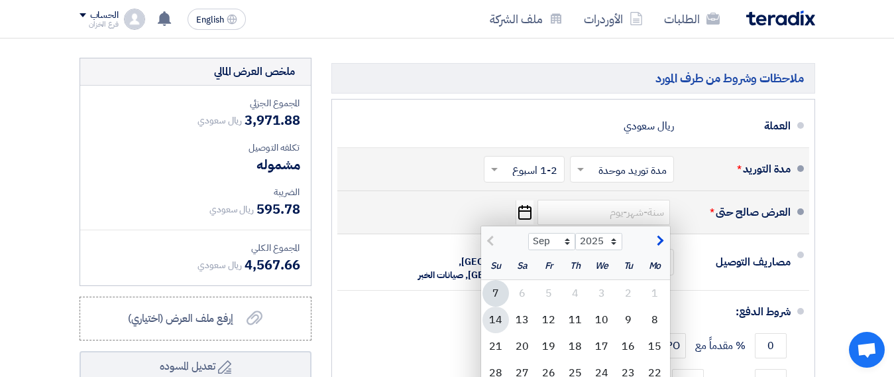
click at [497, 330] on div "14" at bounding box center [496, 319] width 27 height 27
type input "9/14/2025"
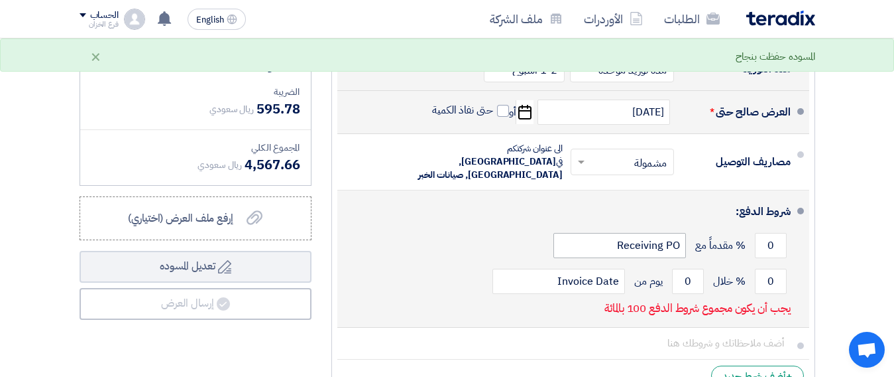
scroll to position [1856, 0]
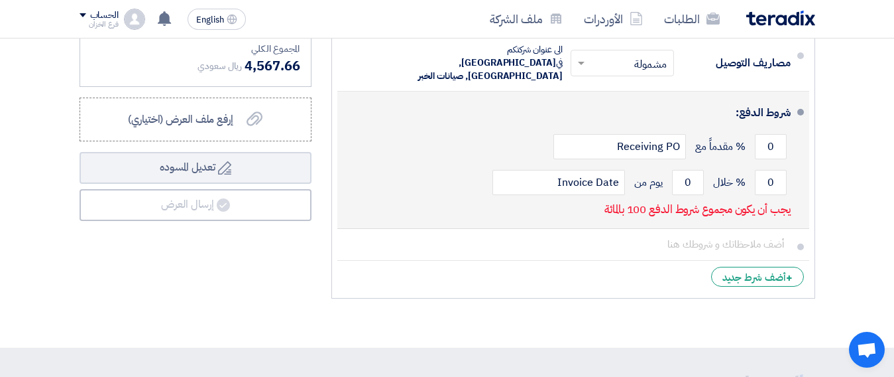
click at [634, 183] on div "0 % خلال 0 يوم من Invoice Date" at bounding box center [569, 182] width 443 height 36
click at [766, 143] on input "0" at bounding box center [771, 146] width 32 height 25
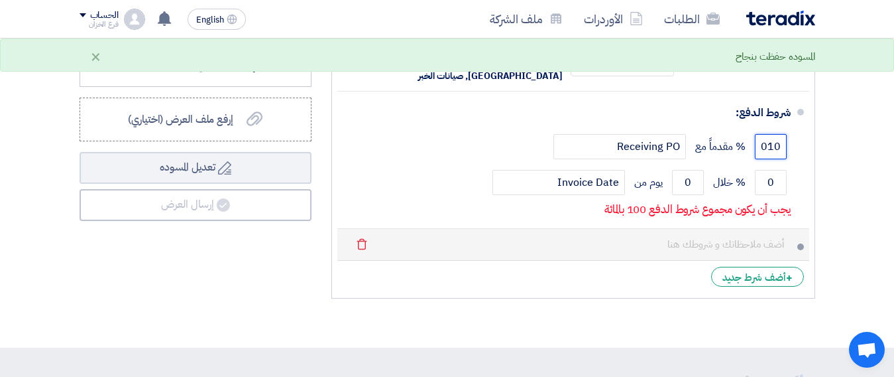
scroll to position [0, 0]
type input "0"
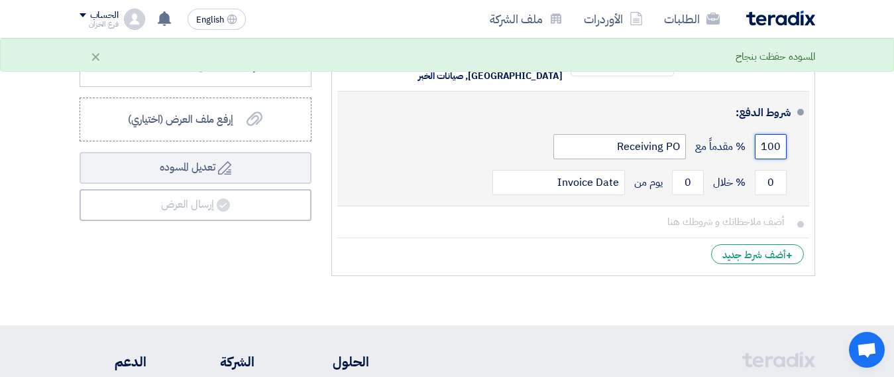
type input "100"
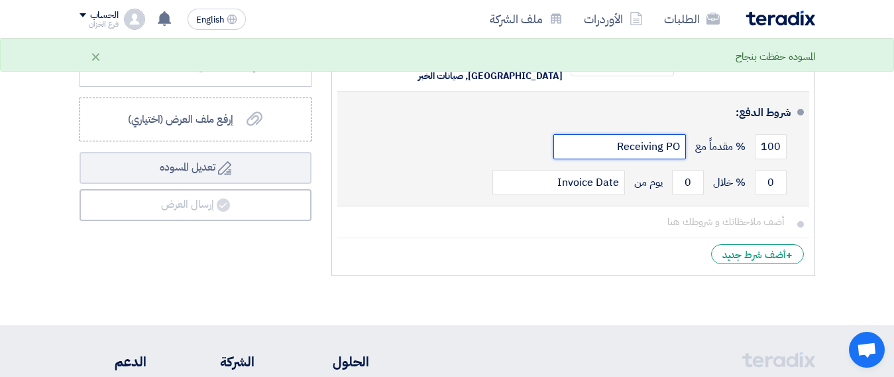
drag, startPoint x: 623, startPoint y: 141, endPoint x: 688, endPoint y: 153, distance: 65.5
click at [688, 153] on div "100 % مقدماً مع Receiving PO" at bounding box center [569, 147] width 443 height 36
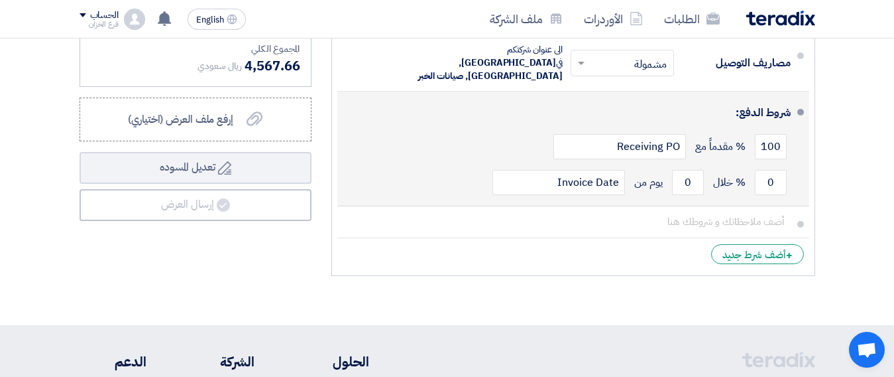
click at [544, 154] on div "100 % مقدماً مع Receiving PO" at bounding box center [569, 147] width 443 height 36
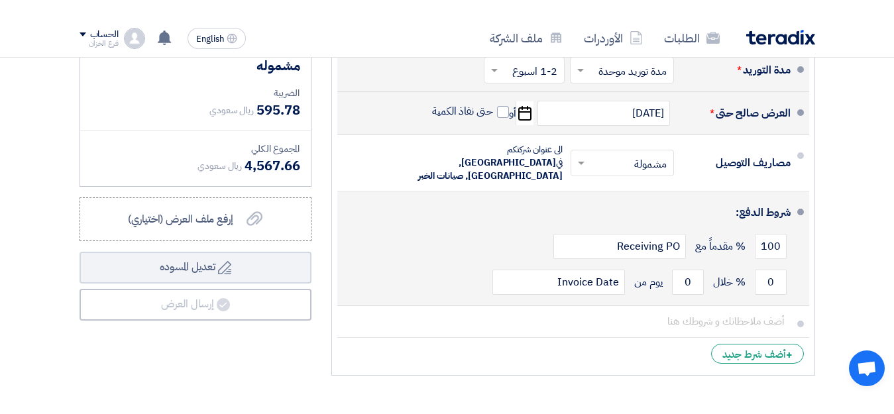
scroll to position [1790, 0]
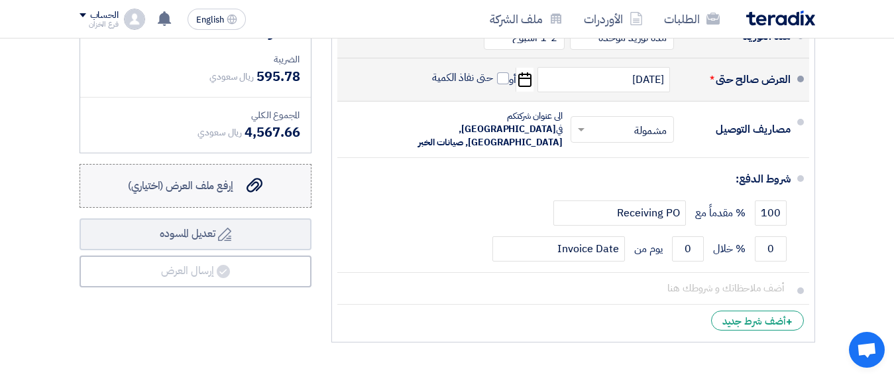
click at [212, 194] on span "إرفع ملف العرض (اختياري)" at bounding box center [180, 186] width 105 height 16
click at [0, 0] on input "إرفع ملف العرض (اختياري) إرفع ملف العرض (اختياري)" at bounding box center [0, 0] width 0 height 0
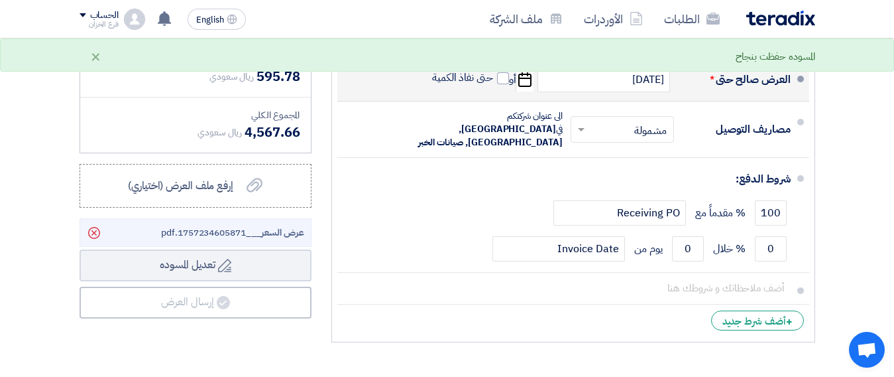
click at [193, 239] on span "عرض السعر ___1757234605871.pdf" at bounding box center [232, 232] width 143 height 14
click at [197, 239] on span "عرض السعر ___1757234605871.pdf" at bounding box center [232, 232] width 143 height 14
click at [198, 239] on span "عرض السعر ___1757234605871.pdf" at bounding box center [232, 232] width 143 height 14
click at [93, 239] on use at bounding box center [94, 233] width 12 height 12
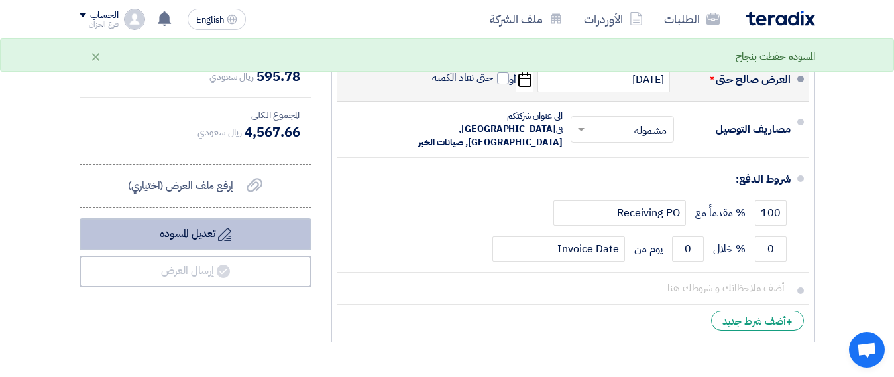
click at [196, 245] on button "Draft تعديل المسوده" at bounding box center [196, 234] width 232 height 32
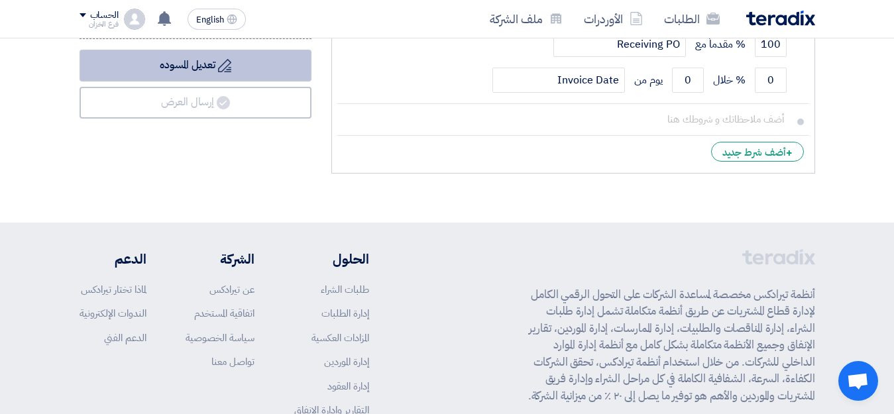
scroll to position [1935, 0]
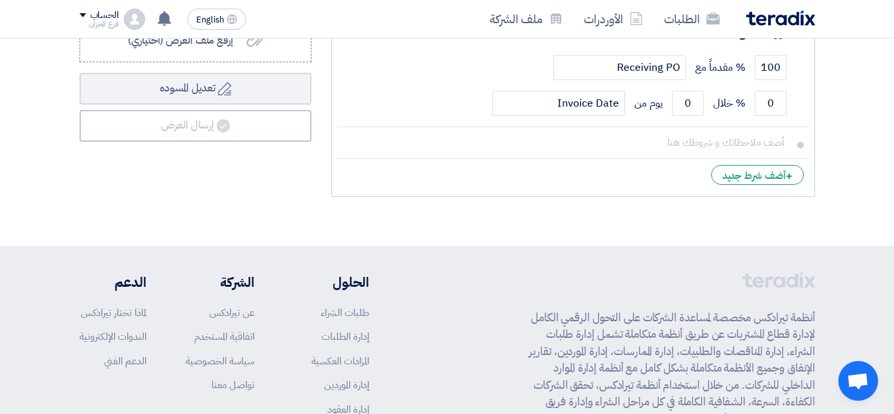
click at [854, 369] on span "Open chat" at bounding box center [859, 381] width 40 height 40
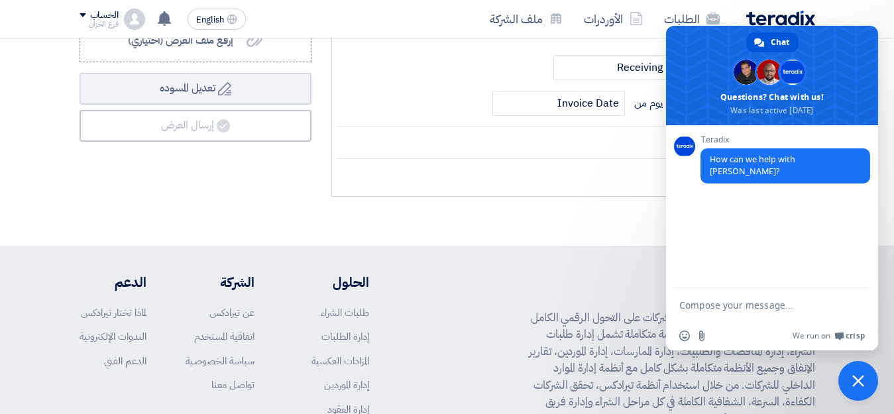
click at [854, 378] on span "Close chat" at bounding box center [859, 381] width 12 height 12
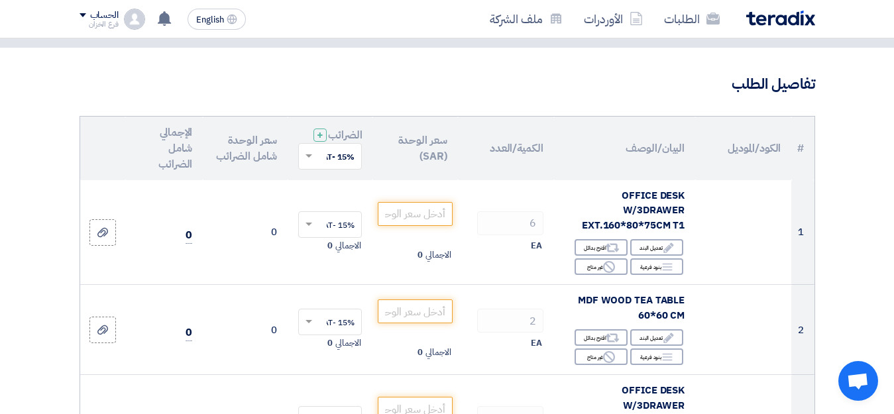
scroll to position [66, 0]
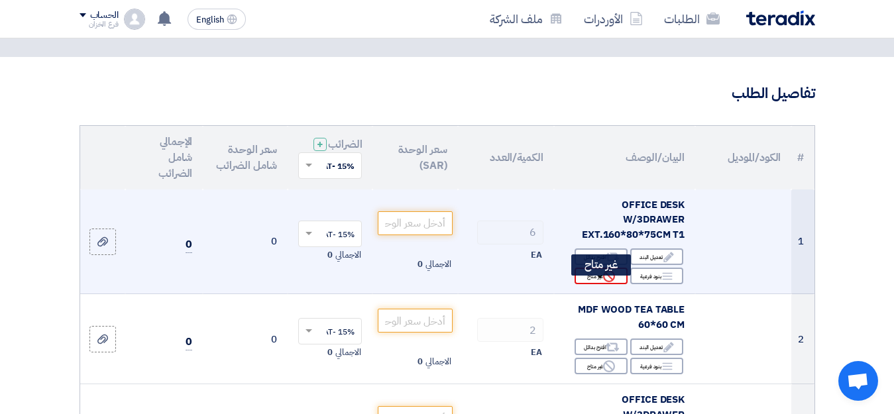
click at [596, 284] on div "Reject غير متاح" at bounding box center [601, 276] width 53 height 17
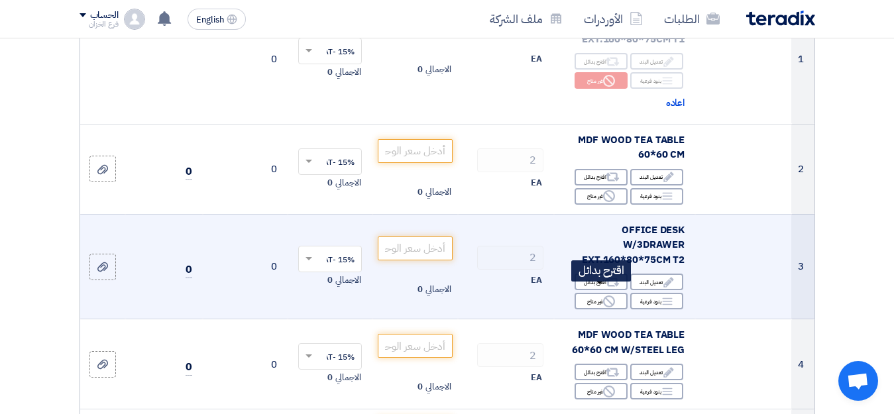
scroll to position [265, 0]
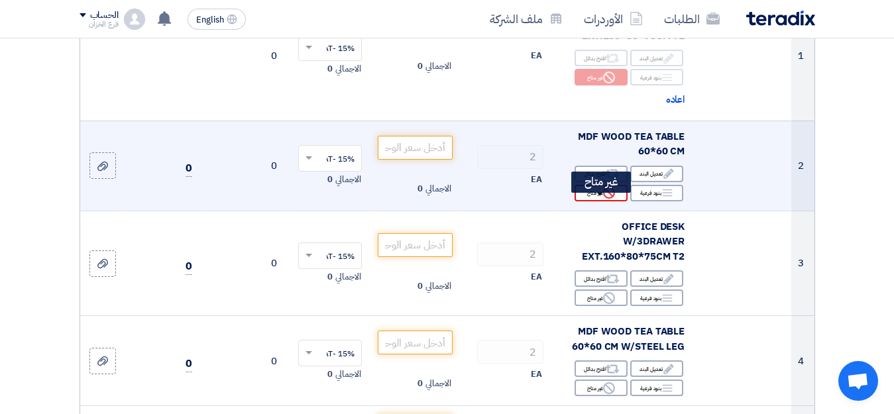
click at [610, 199] on icon "Reject" at bounding box center [609, 193] width 12 height 12
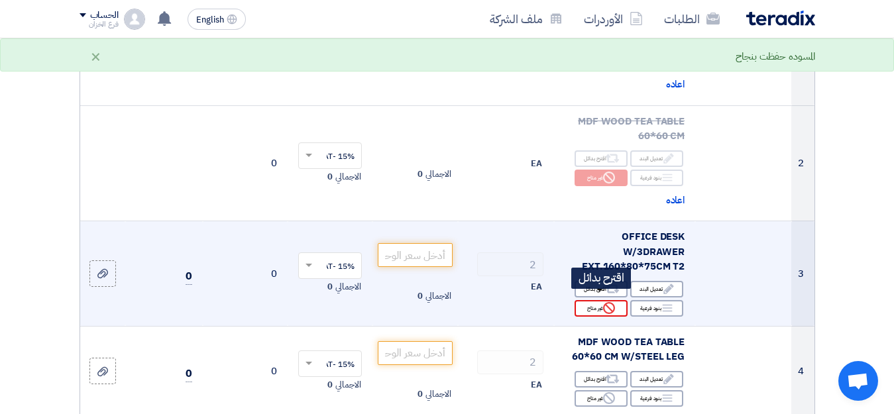
scroll to position [331, 0]
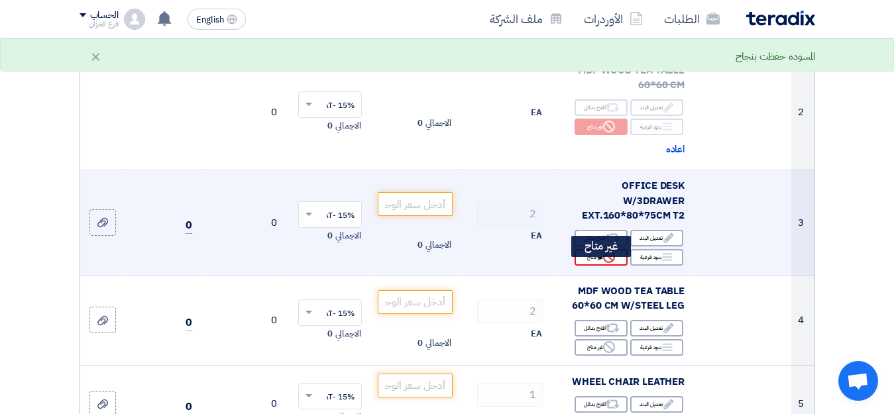
click at [615, 263] on icon "Reject" at bounding box center [609, 257] width 12 height 12
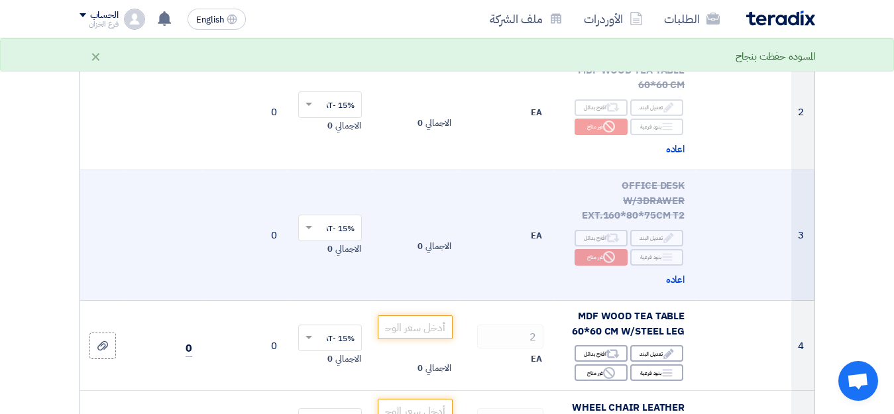
scroll to position [464, 0]
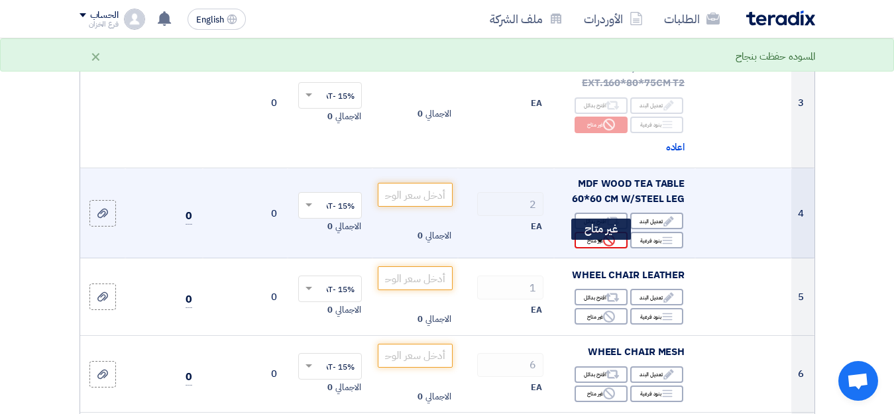
click at [617, 249] on div "Reject غير متاح" at bounding box center [601, 240] width 53 height 17
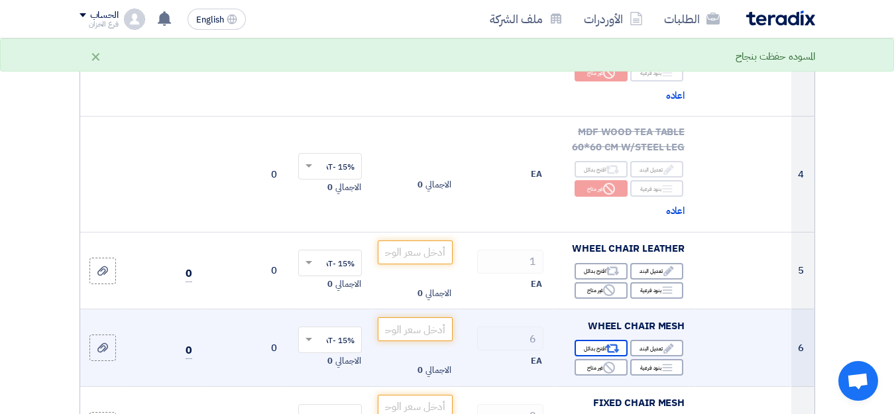
scroll to position [530, 0]
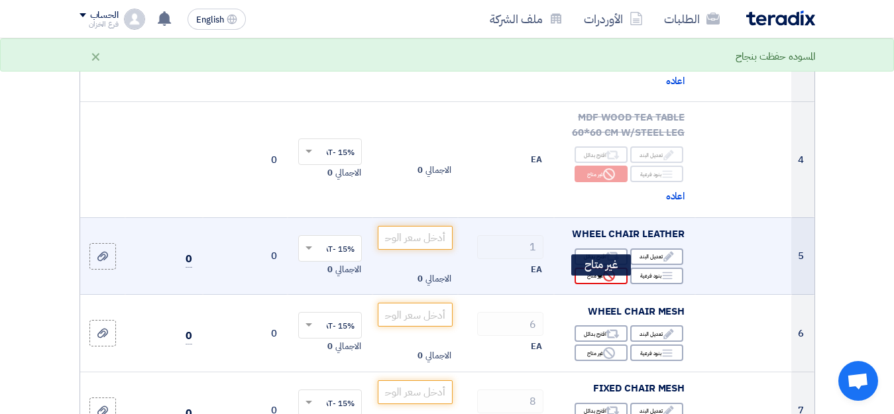
click at [592, 279] on div "Reject غير متاح" at bounding box center [601, 276] width 53 height 17
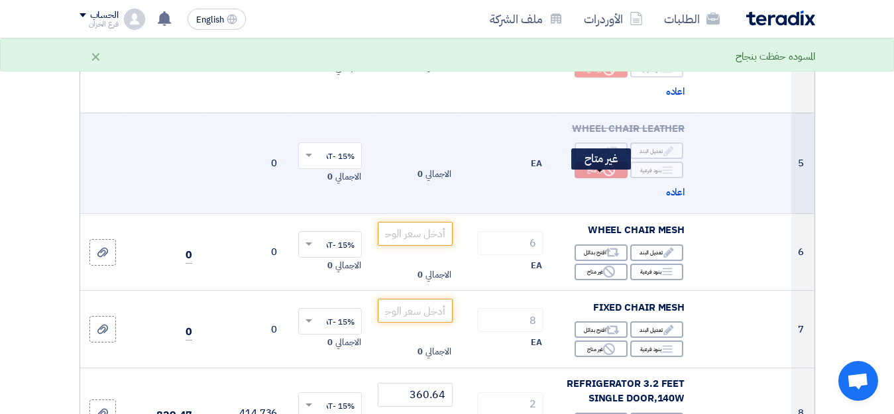
scroll to position [663, 0]
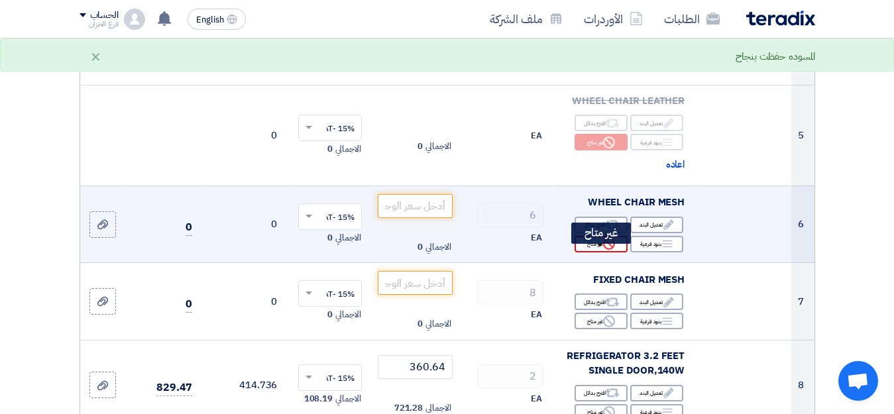
click at [606, 250] on use at bounding box center [609, 244] width 12 height 12
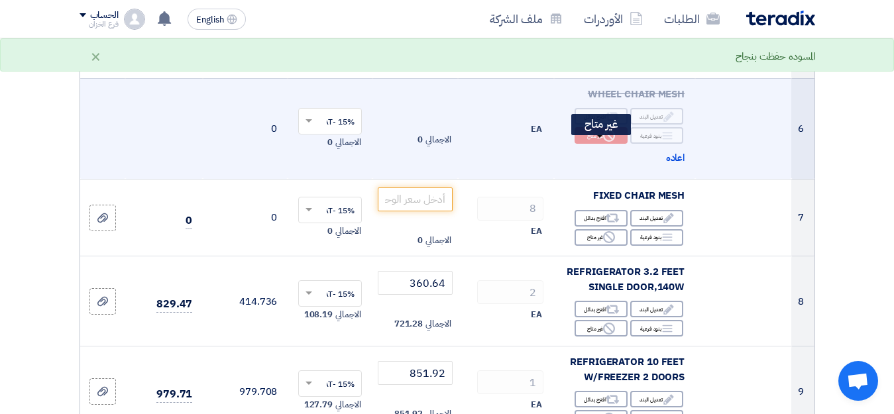
scroll to position [796, 0]
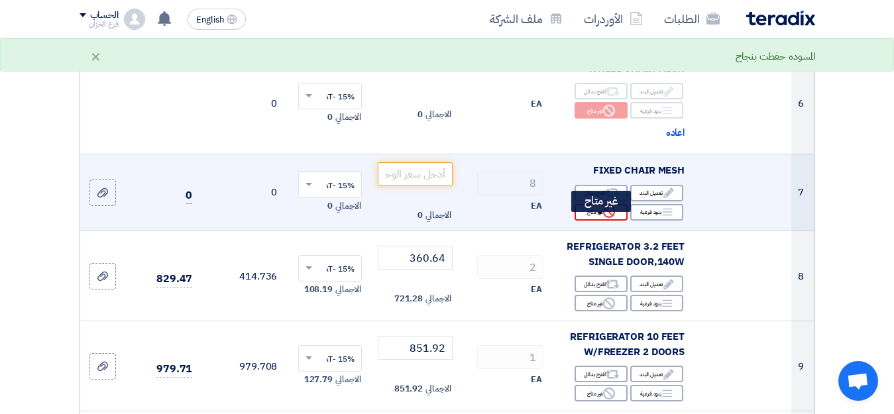
click at [602, 221] on div "Reject غير متاح" at bounding box center [601, 212] width 53 height 17
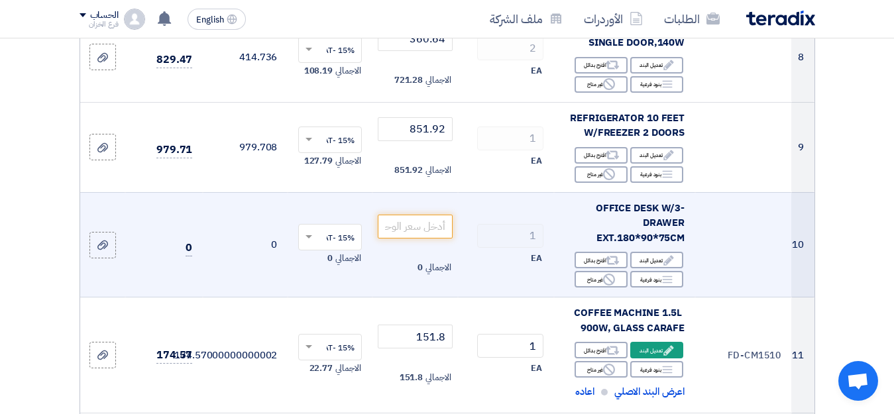
scroll to position [1061, 0]
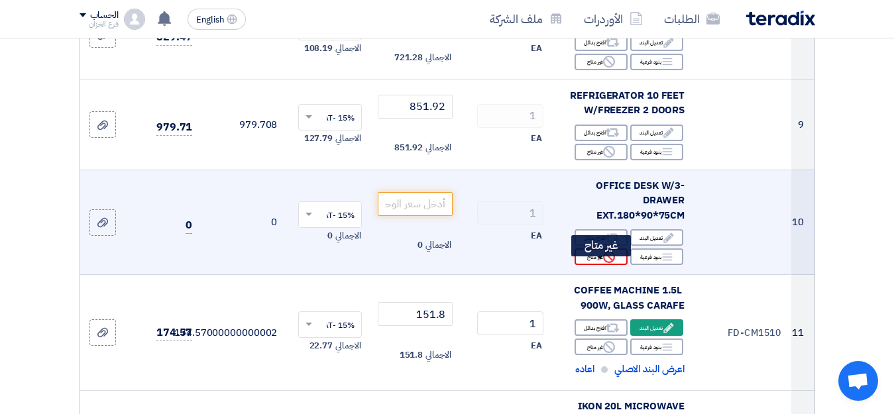
click at [595, 262] on div "Reject غير متاح" at bounding box center [601, 257] width 53 height 17
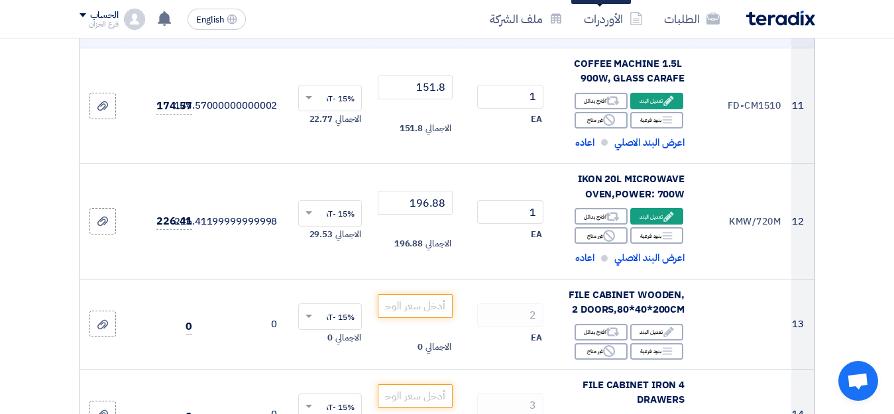
scroll to position [1392, 0]
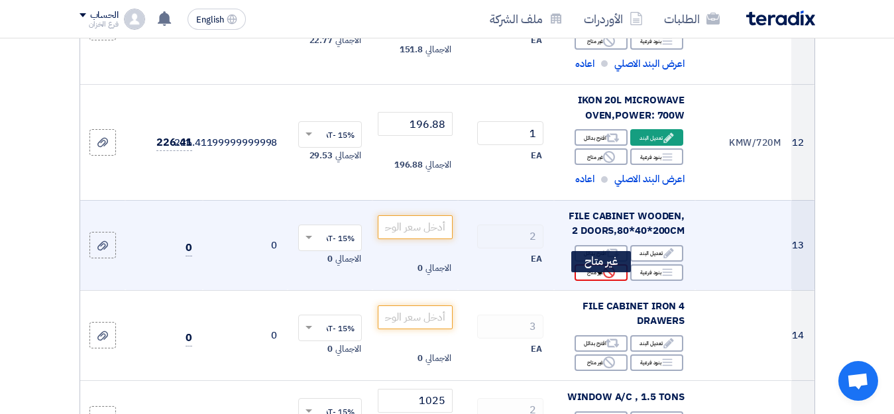
click at [599, 281] on div "Reject غير متاح" at bounding box center [601, 273] width 53 height 17
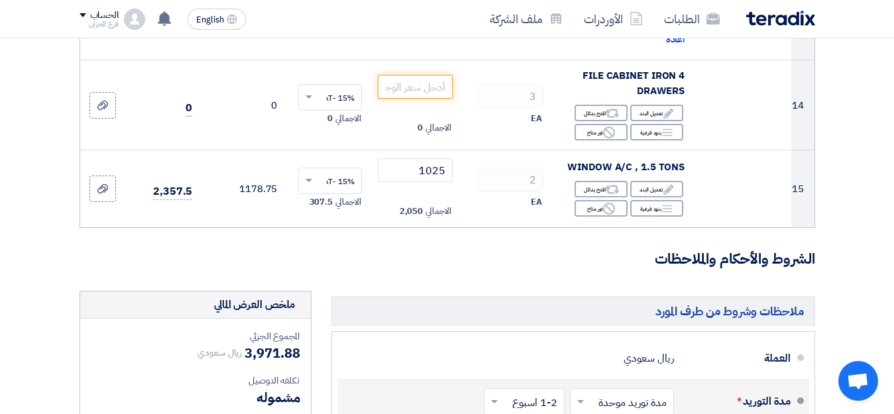
scroll to position [1657, 0]
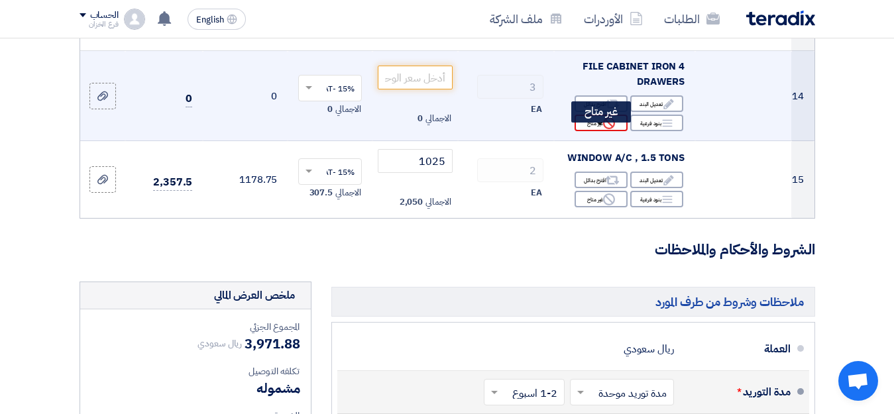
click at [602, 131] on div "Reject غير متاح" at bounding box center [601, 123] width 53 height 17
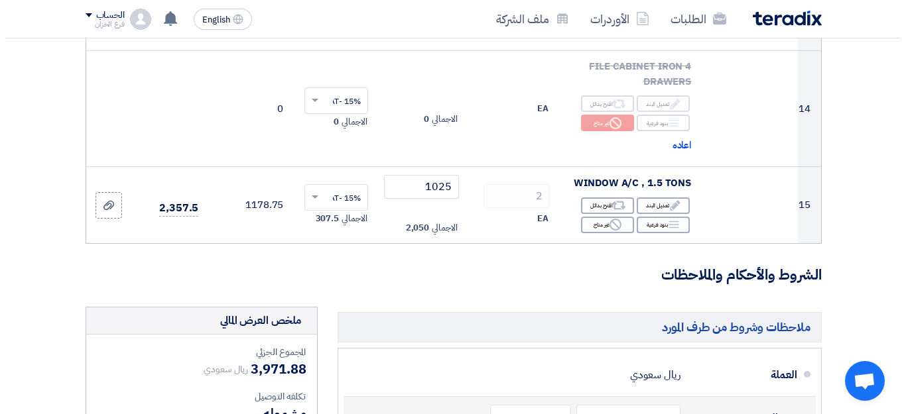
scroll to position [1989, 0]
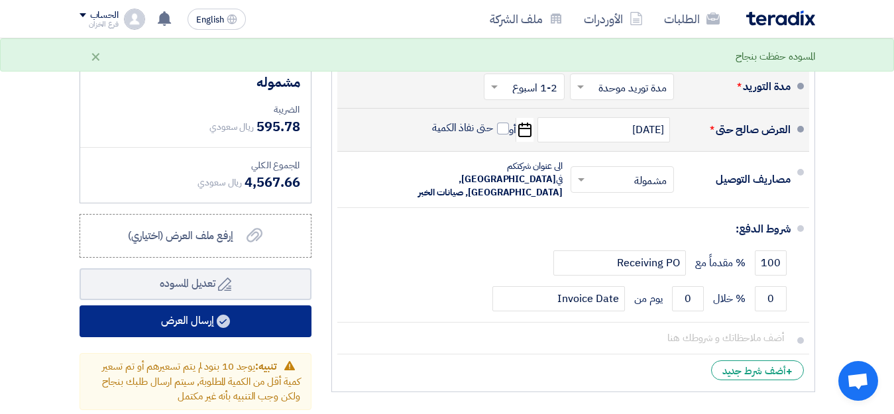
click at [206, 328] on button "إرسال العرض" at bounding box center [196, 322] width 232 height 32
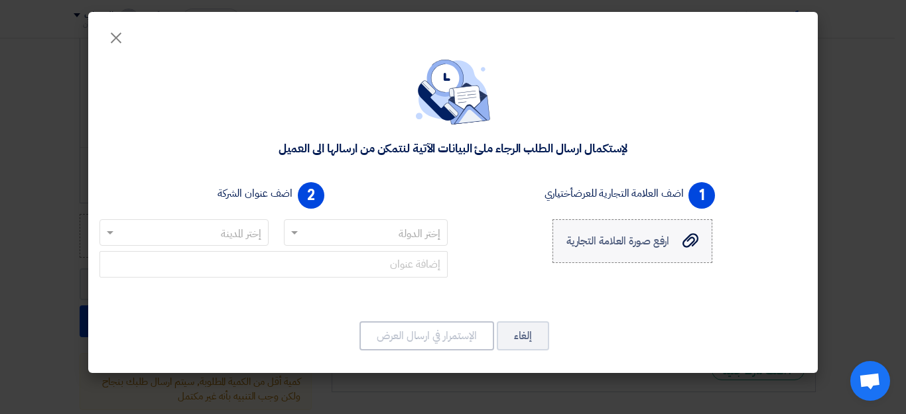
click at [637, 238] on span "ارفع صورة العلامة التجارية" at bounding box center [617, 241] width 103 height 16
click at [0, 0] on input "ارفع صورة العلامة التجارية ارفع صورة العلامة التجارية" at bounding box center [0, 0] width 0 height 0
click at [421, 239] on input "text" at bounding box center [373, 234] width 138 height 22
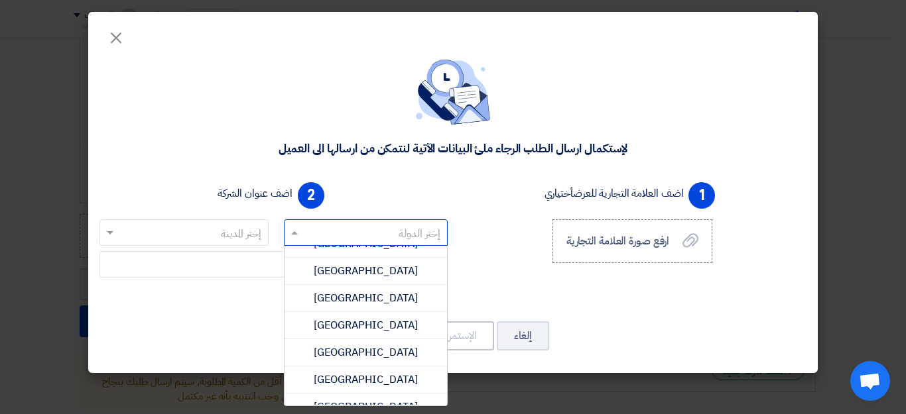
scroll to position [729, 0]
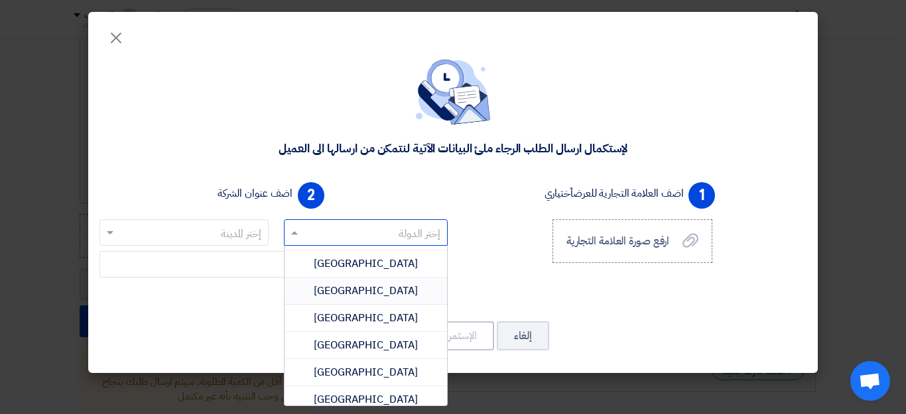
type input "س"
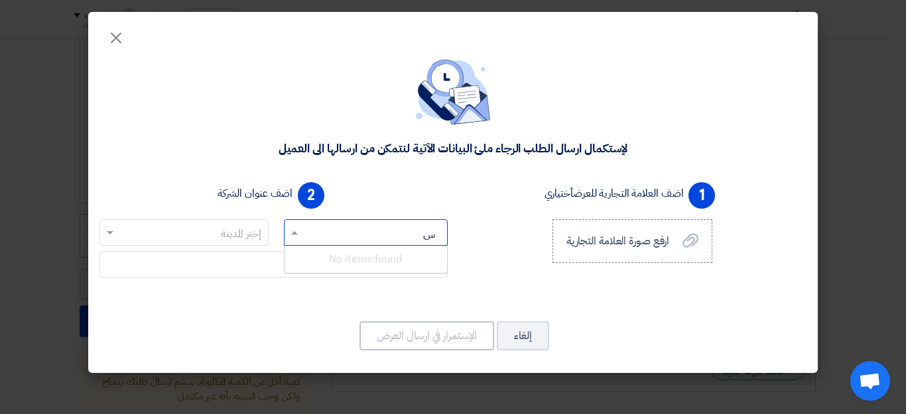
scroll to position [0, 0]
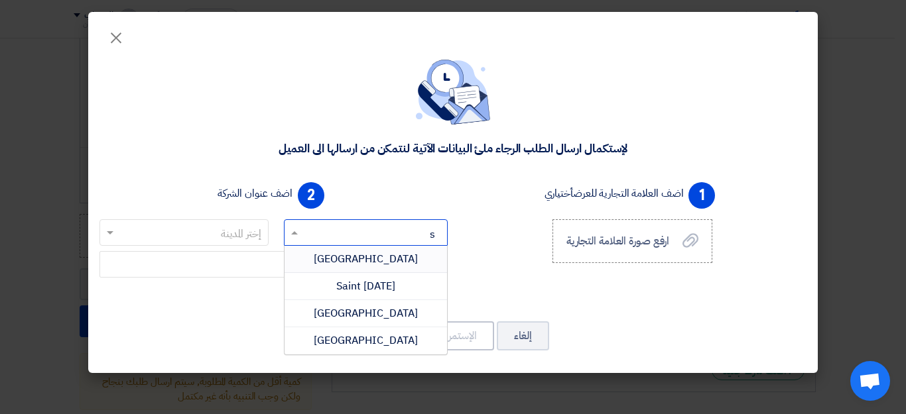
type input "sa"
click at [373, 339] on span "Saudi Arabia" at bounding box center [366, 341] width 104 height 16
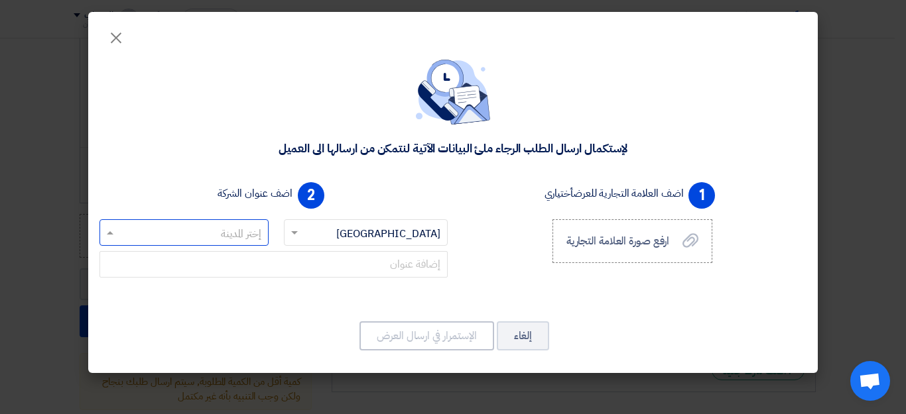
click at [227, 231] on input "text" at bounding box center [191, 234] width 143 height 22
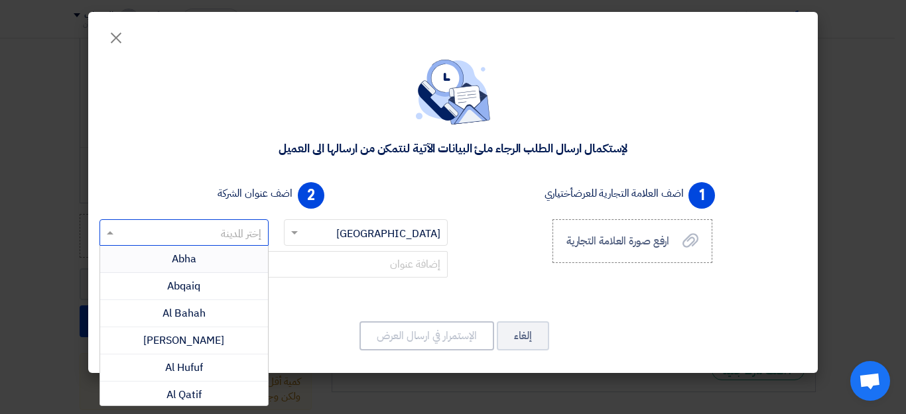
type input "d"
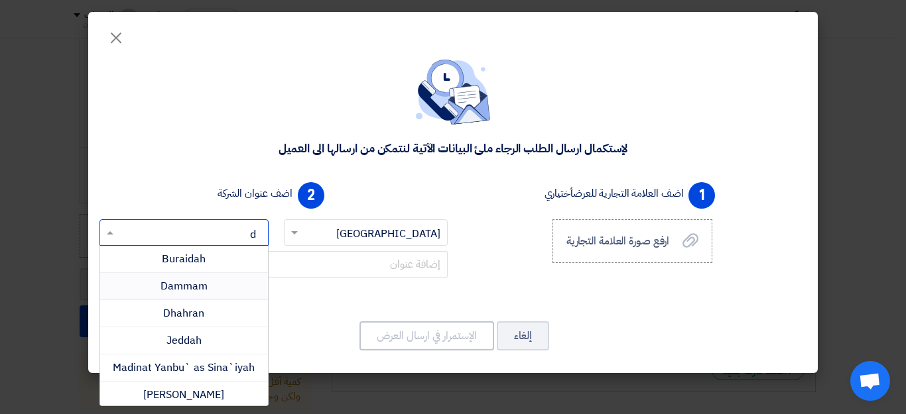
click at [251, 284] on div "Dammam" at bounding box center [184, 286] width 168 height 27
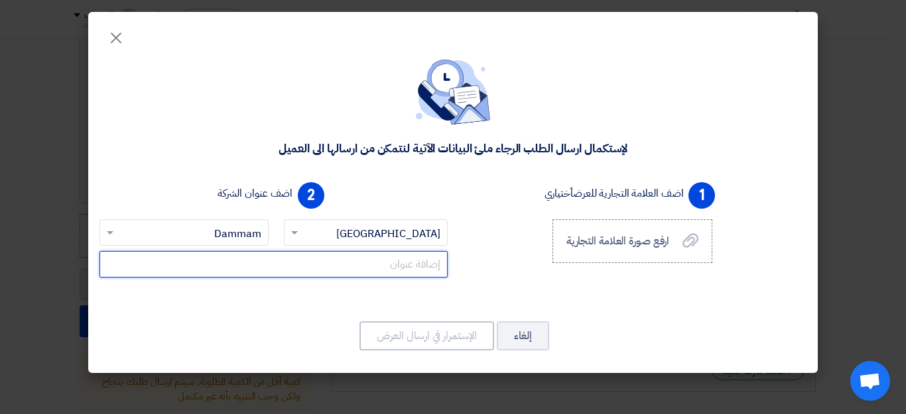
click at [347, 269] on input "text" at bounding box center [273, 264] width 348 height 27
type input "ي"
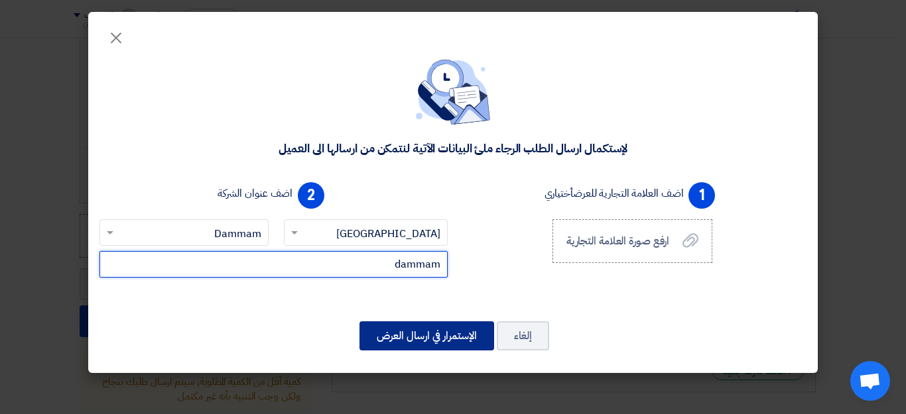
type input "dammam"
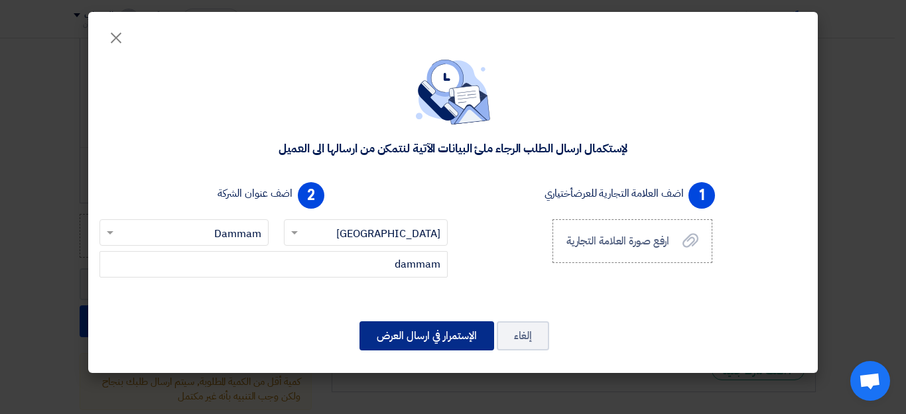
click at [424, 336] on button "الإستمرار في ارسال العرض" at bounding box center [426, 336] width 135 height 29
drag, startPoint x: 426, startPoint y: 333, endPoint x: 416, endPoint y: 338, distance: 11.0
click at [428, 333] on button "الإستمرار في ارسال العرض" at bounding box center [426, 336] width 135 height 29
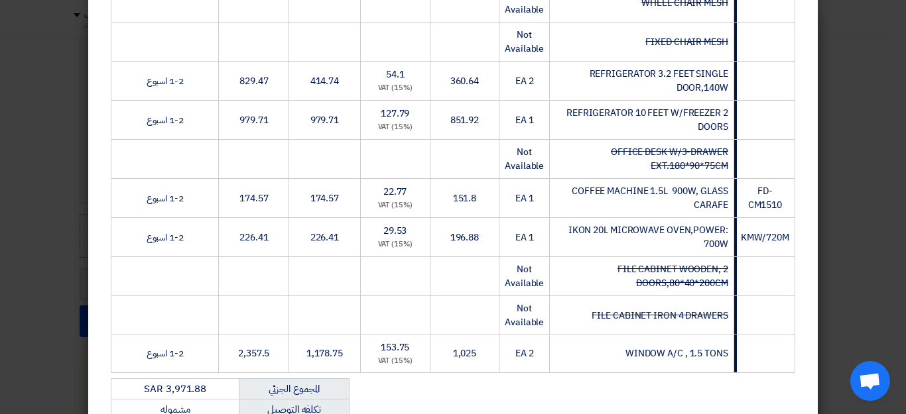
scroll to position [743, 0]
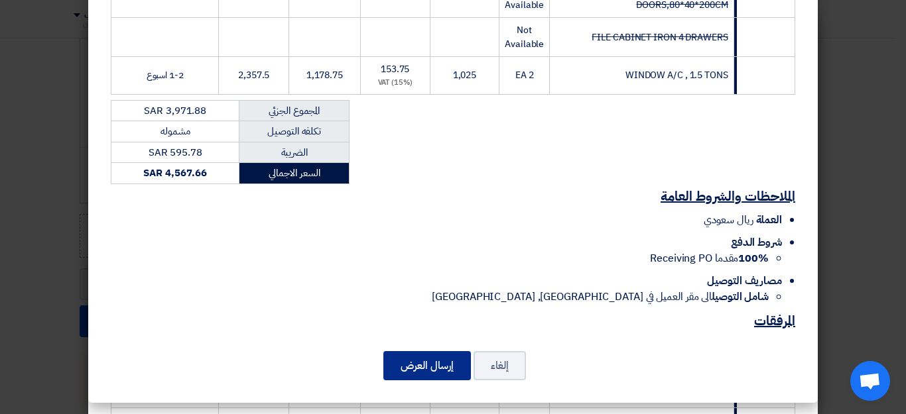
click at [447, 367] on button "إرسال العرض" at bounding box center [427, 365] width 88 height 29
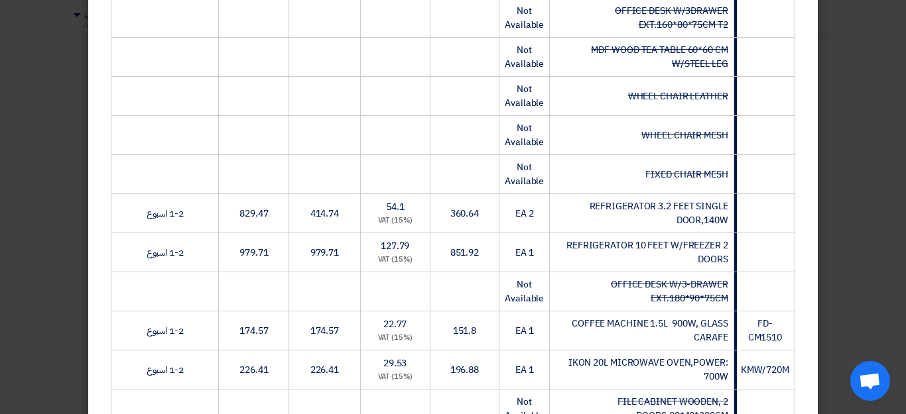
scroll to position [743, 0]
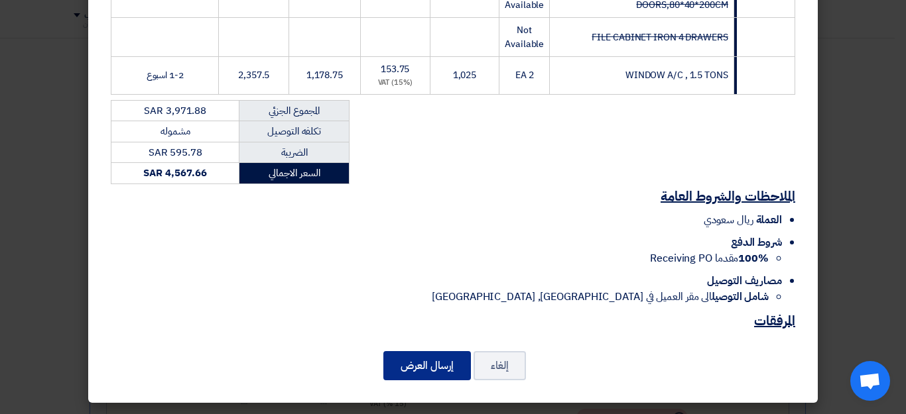
click at [412, 364] on button "إرسال العرض" at bounding box center [427, 365] width 88 height 29
click at [778, 324] on u "المرفقات" at bounding box center [774, 321] width 41 height 20
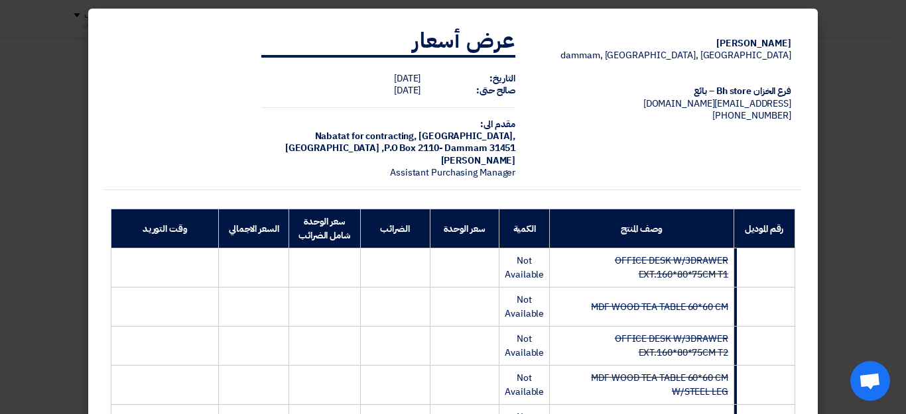
scroll to position [0, 0]
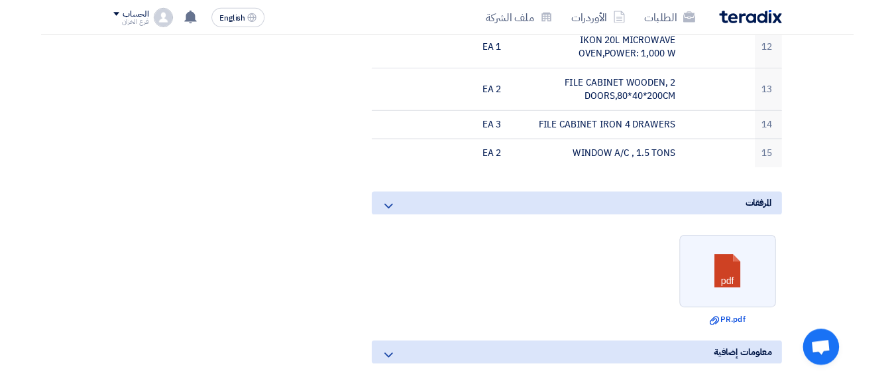
scroll to position [994, 0]
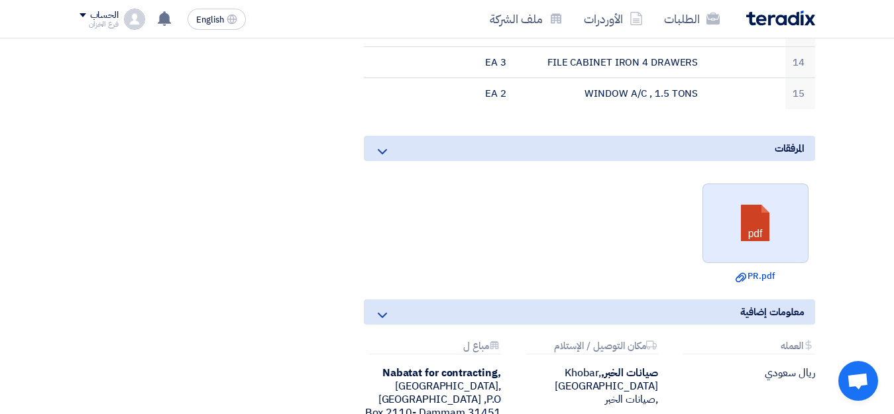
click at [759, 217] on link at bounding box center [756, 224] width 106 height 80
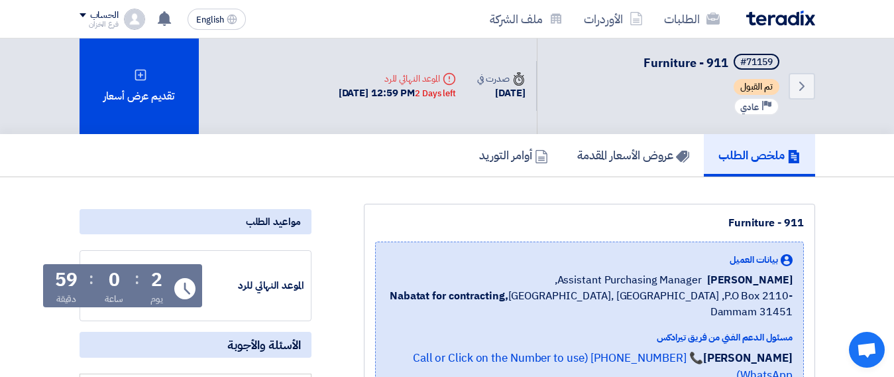
scroll to position [0, 0]
click at [648, 162] on h5 "عروض الأسعار المقدمة" at bounding box center [633, 155] width 112 height 15
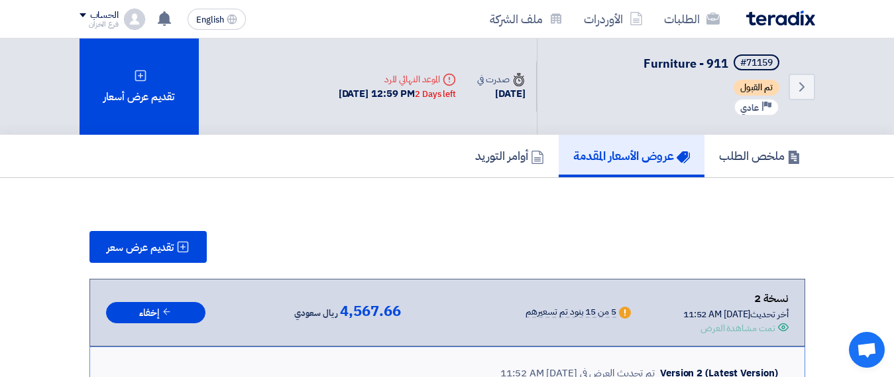
scroll to position [66, 0]
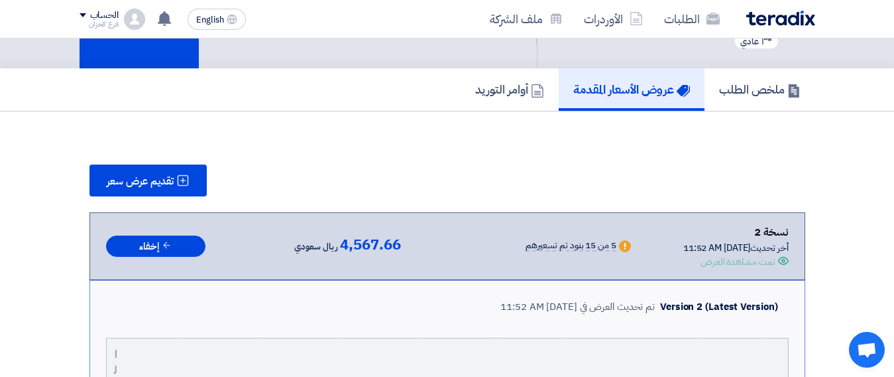
click at [461, 241] on div "Warn 5 من 15 بنود تم تسعيرهم" at bounding box center [547, 246] width 172 height 15
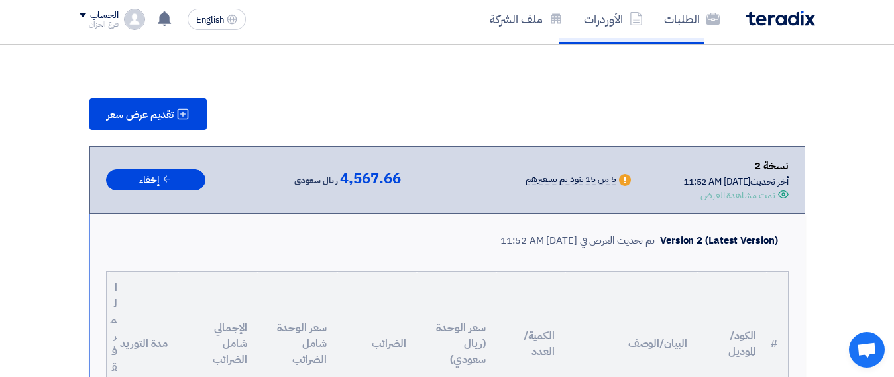
scroll to position [0, 0]
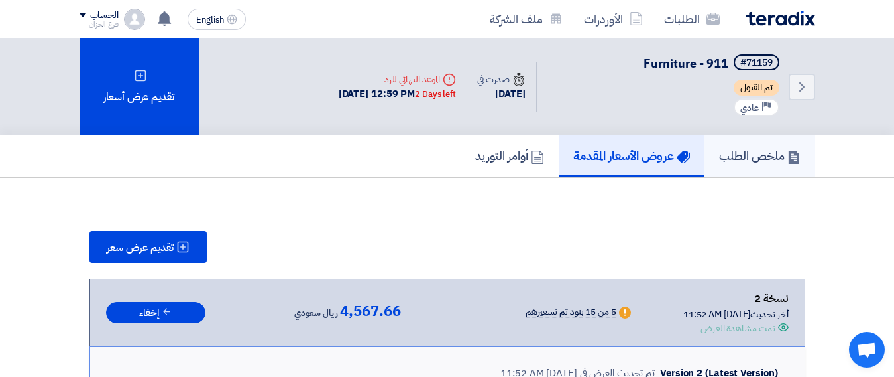
click at [739, 158] on h5 "ملخص الطلب" at bounding box center [760, 155] width 82 height 15
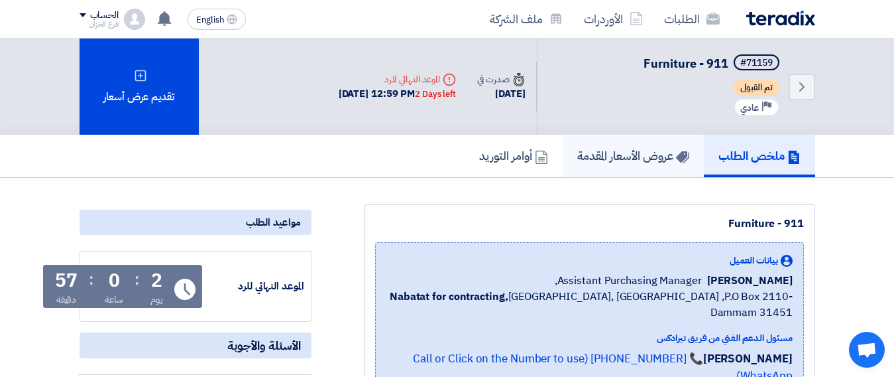
click at [631, 162] on h5 "عروض الأسعار المقدمة" at bounding box center [633, 155] width 112 height 15
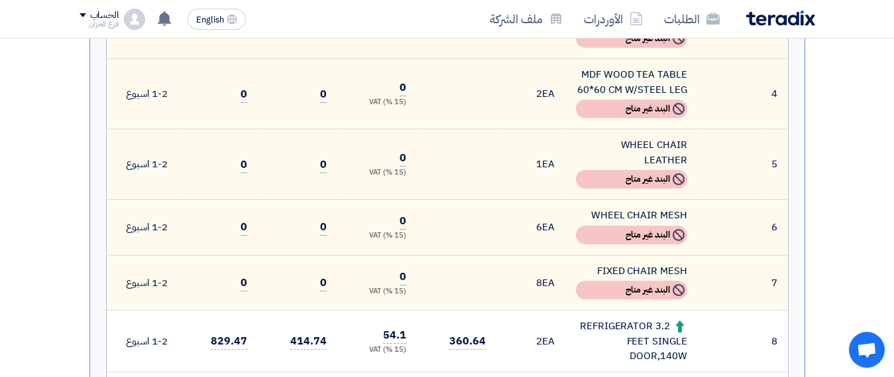
scroll to position [398, 0]
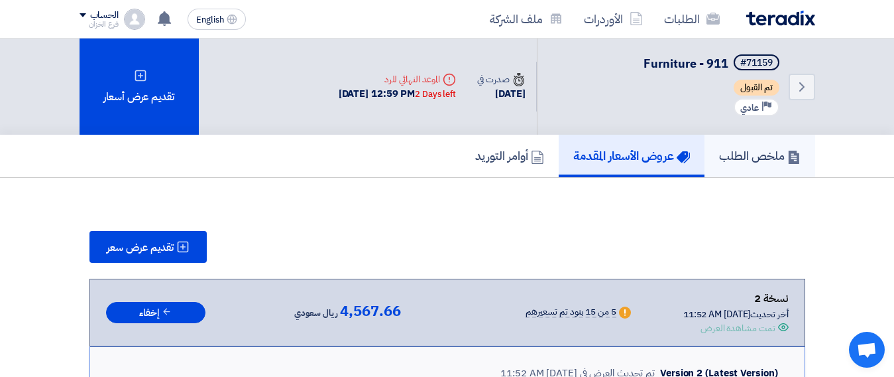
click at [739, 153] on h5 "ملخص الطلب" at bounding box center [760, 155] width 82 height 15
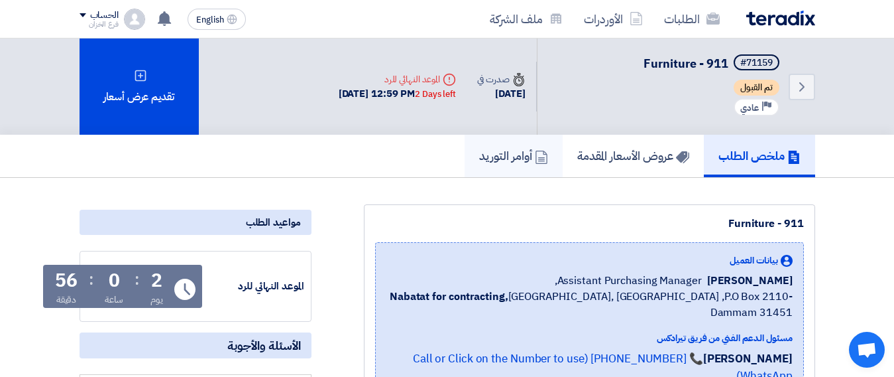
click at [489, 157] on h5 "أوامر التوريد" at bounding box center [513, 155] width 69 height 15
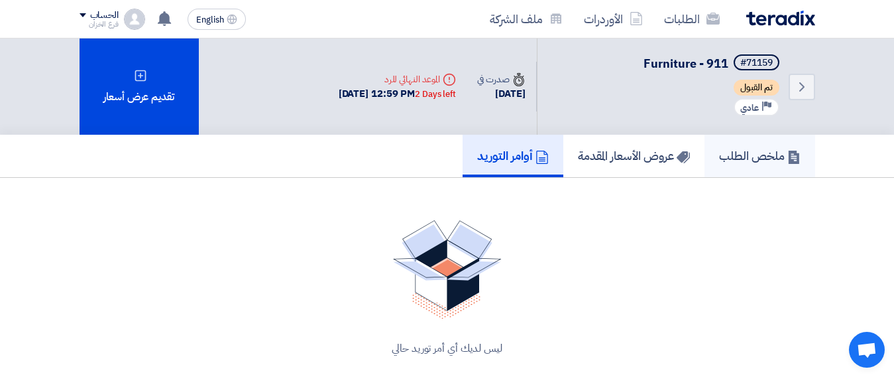
click at [758, 158] on h5 "ملخص الطلب" at bounding box center [760, 155] width 82 height 15
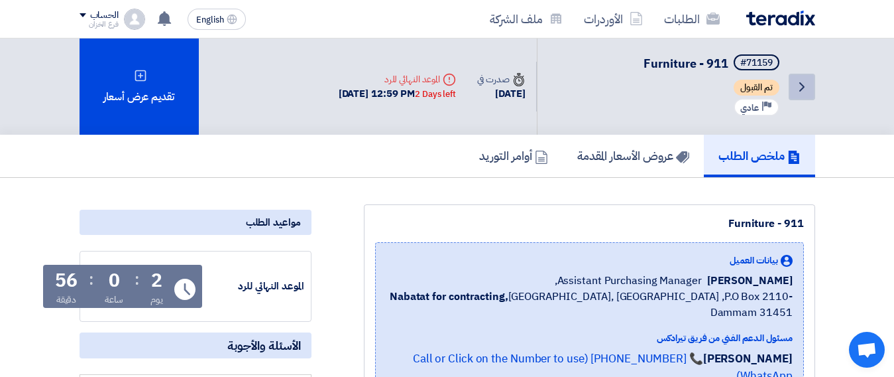
click at [805, 86] on icon "Back" at bounding box center [802, 87] width 16 height 16
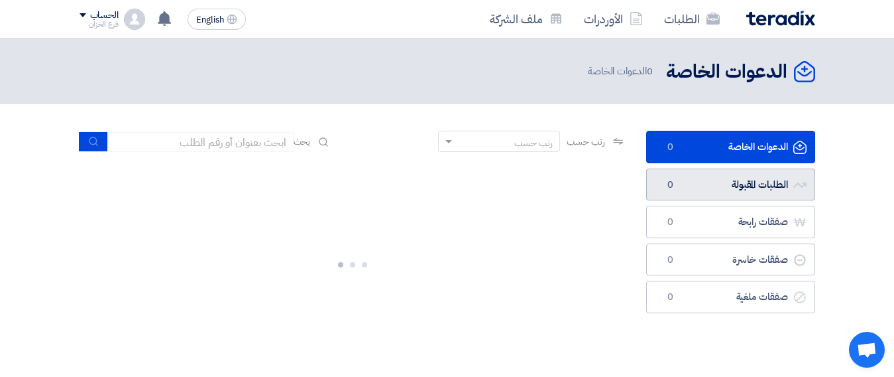
drag, startPoint x: 863, startPoint y: 164, endPoint x: 809, endPoint y: 170, distance: 54.0
click at [849, 170] on section "الدعوات الخاصة الدعوات الخاصة 0 الطلبات المقبولة الطلبات المقبولة 0 صفقات رابحة…" at bounding box center [447, 246] width 894 height 284
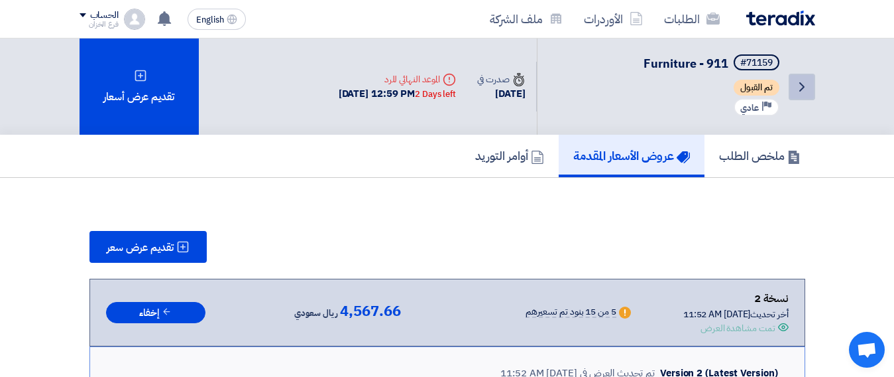
click at [806, 80] on icon "Back" at bounding box center [802, 87] width 16 height 16
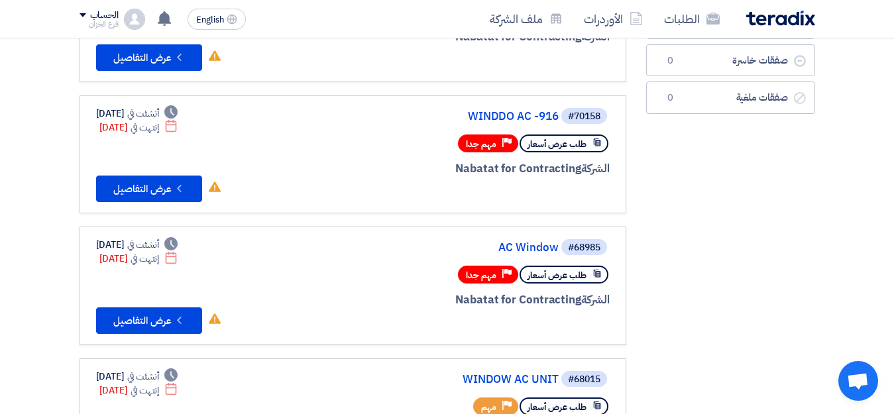
scroll to position [265, 0]
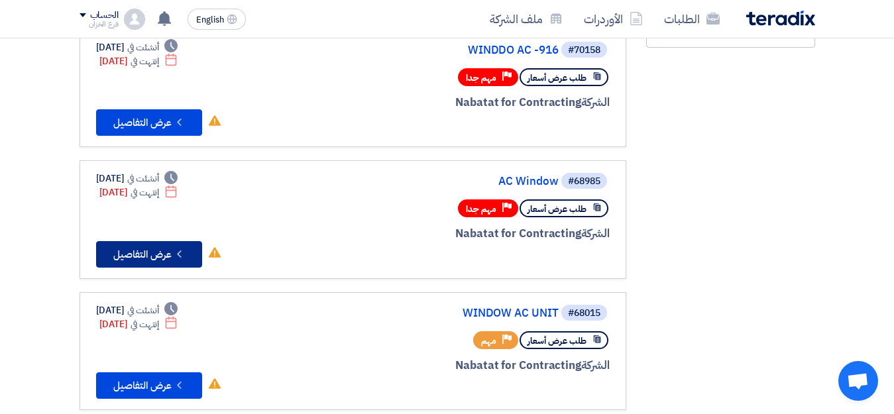
click at [154, 252] on button "Check details عرض التفاصيل" at bounding box center [149, 254] width 106 height 27
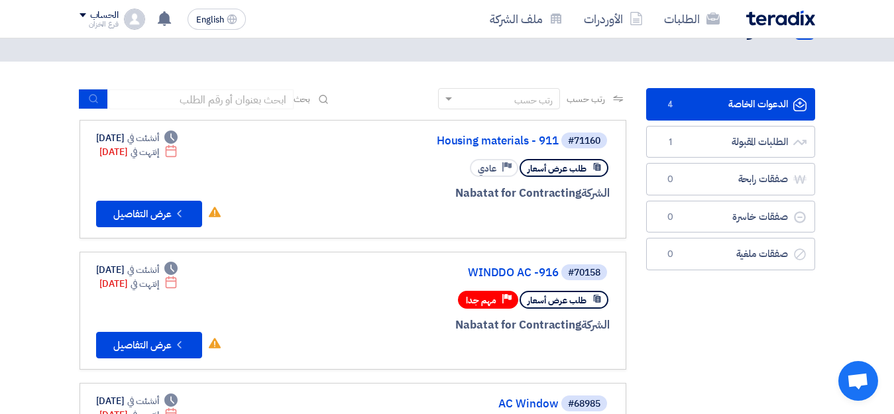
scroll to position [66, 0]
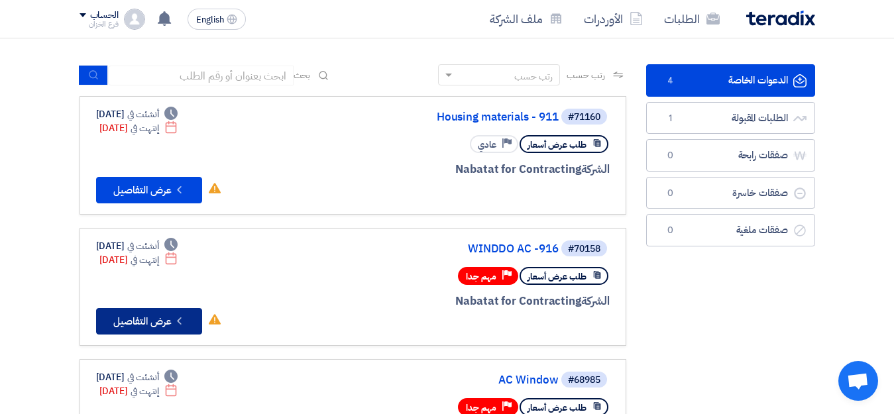
click at [151, 318] on button "Check details عرض التفاصيل" at bounding box center [149, 321] width 106 height 27
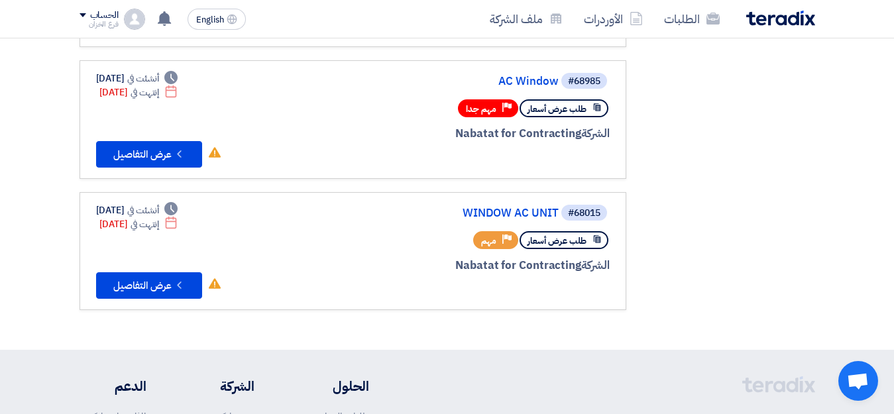
scroll to position [398, 0]
